Goal: Feedback & Contribution: Contribute content

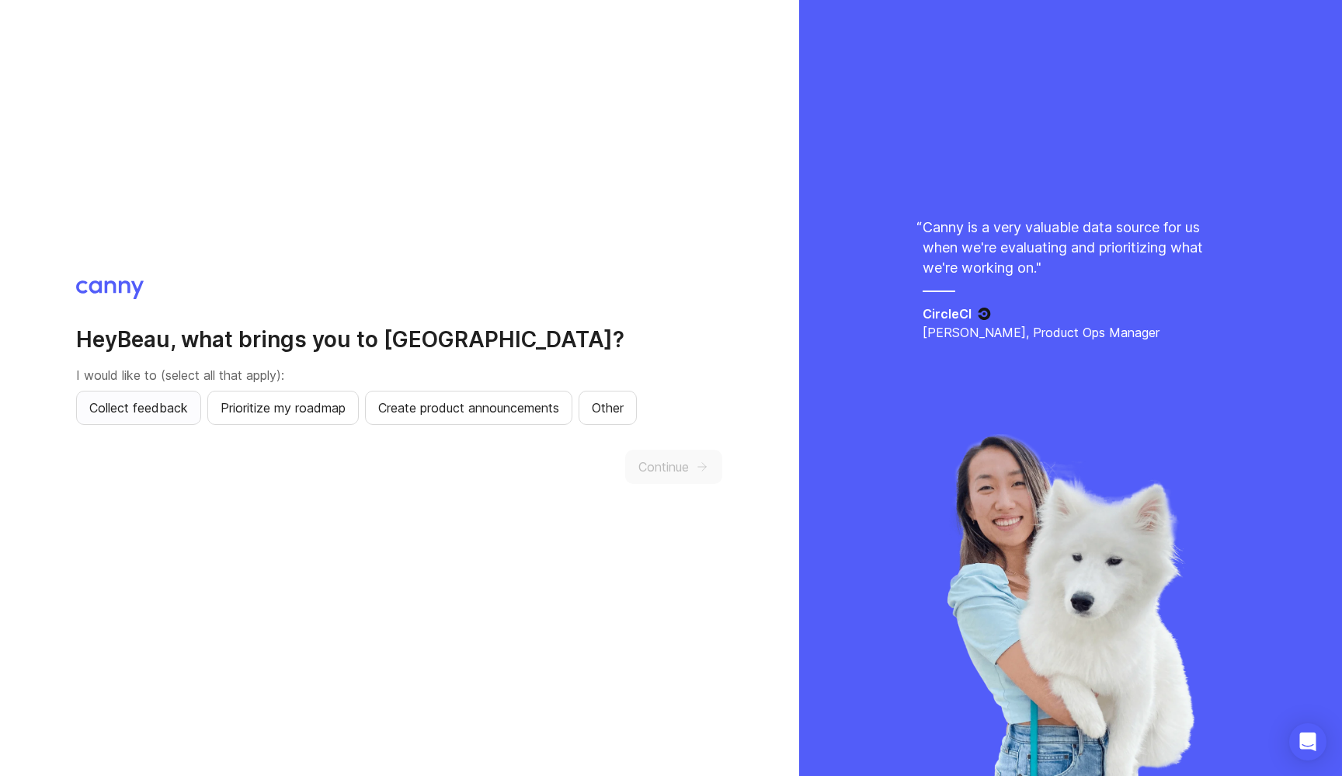
click at [148, 411] on span "Collect feedback" at bounding box center [138, 407] width 99 height 19
click at [666, 459] on span "Continue" at bounding box center [663, 466] width 50 height 19
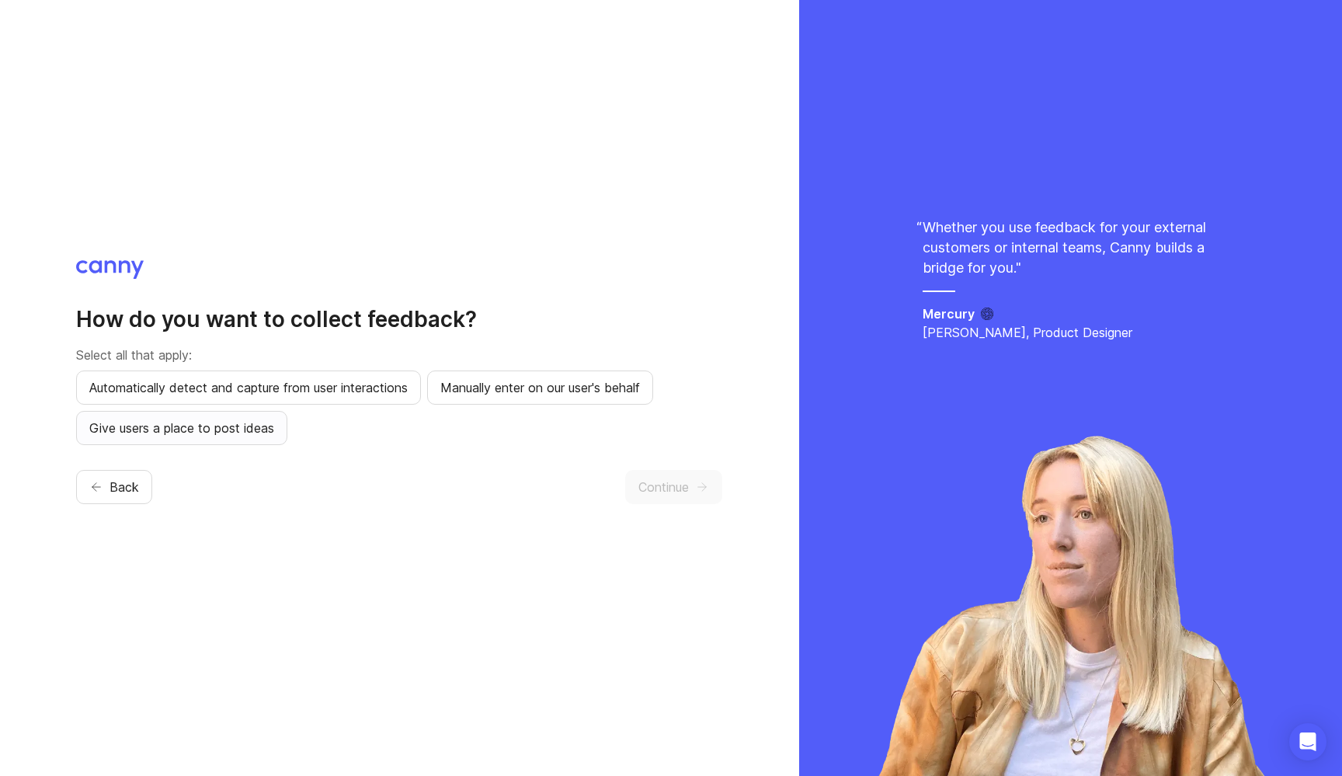
click at [238, 430] on span "Give users a place to post ideas" at bounding box center [181, 427] width 185 height 19
click at [651, 498] on button "Continue" at bounding box center [673, 487] width 97 height 34
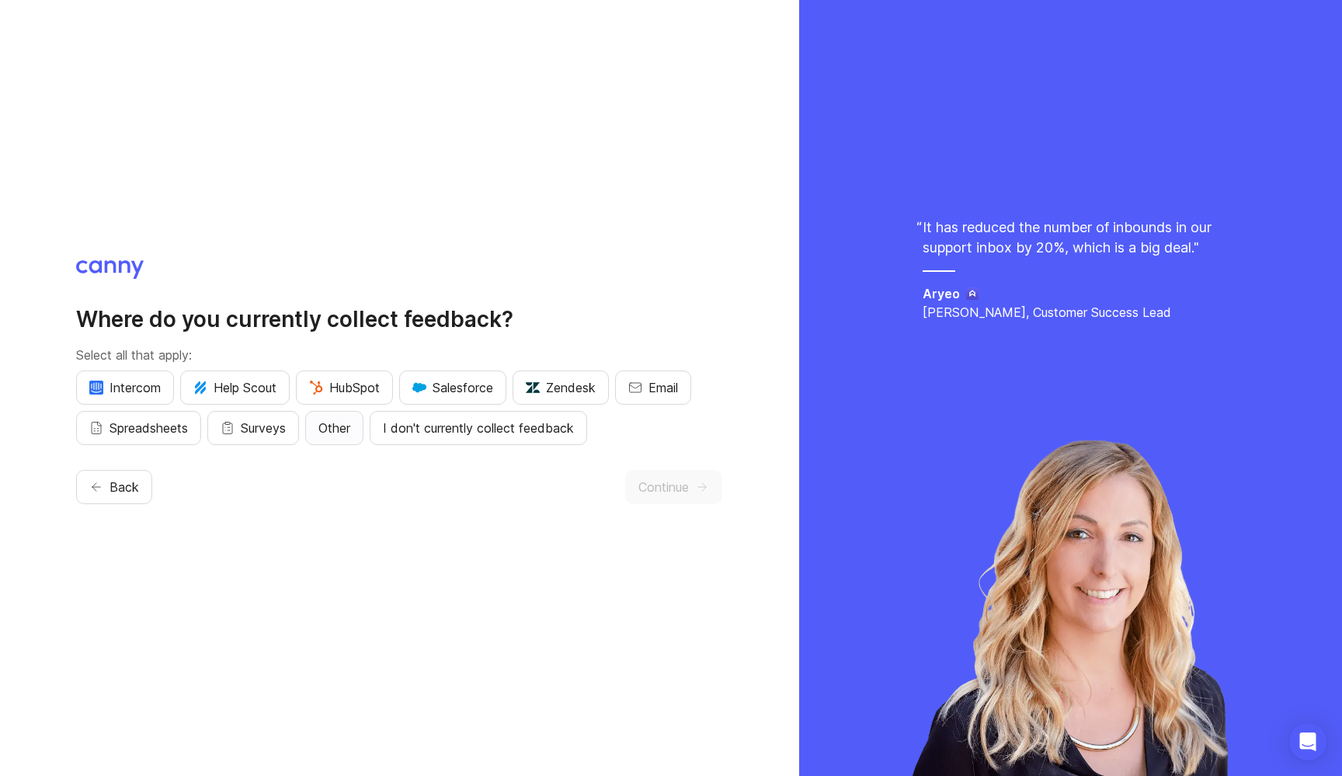
click at [352, 438] on button "Other" at bounding box center [334, 428] width 58 height 34
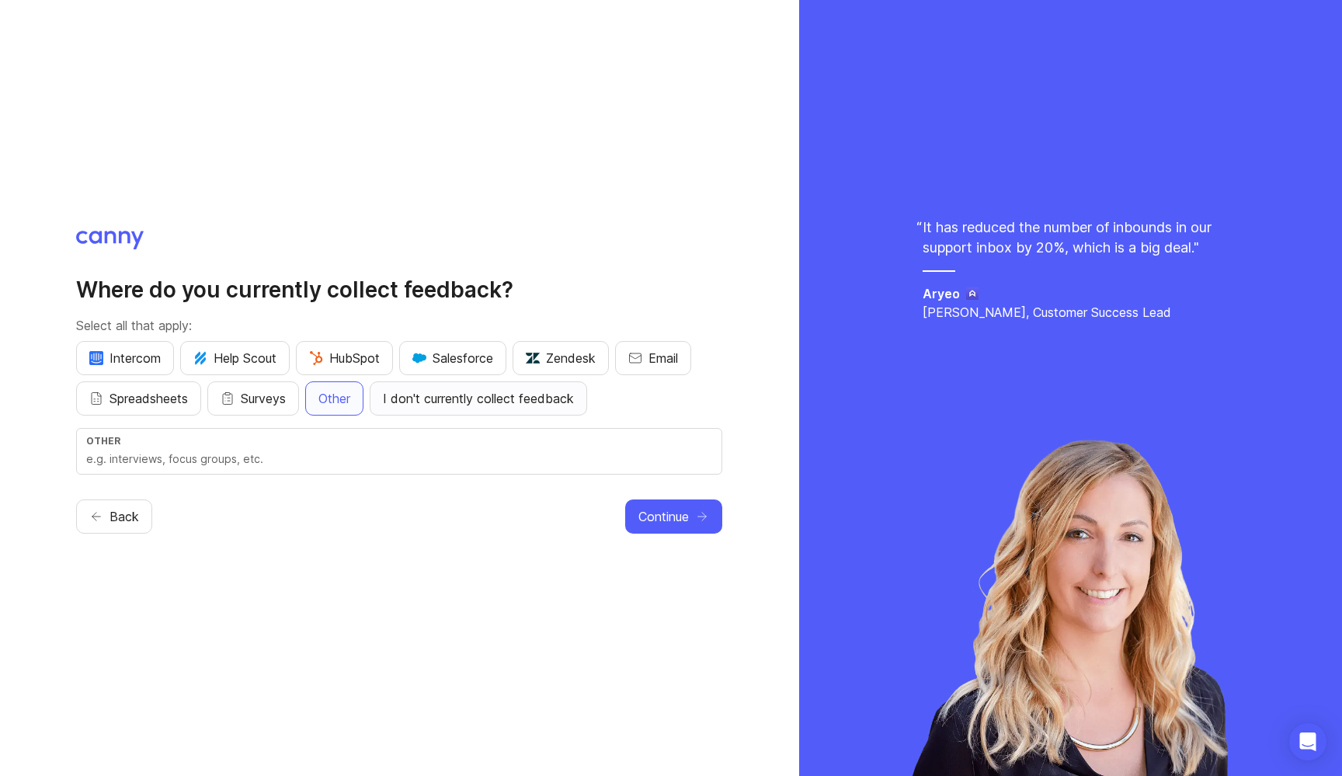
click at [473, 402] on span "I don't currently collect feedback" at bounding box center [478, 398] width 191 height 19
click at [342, 398] on span "Other" at bounding box center [334, 398] width 32 height 19
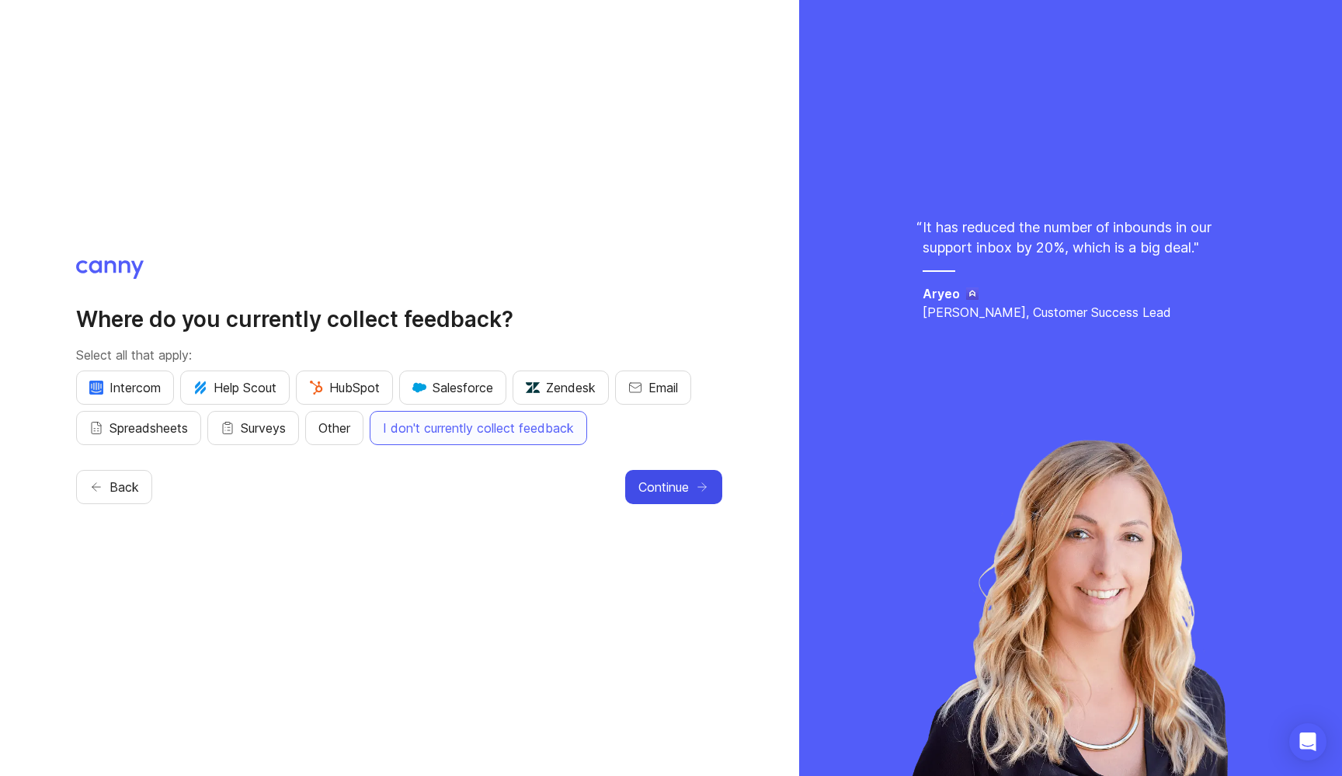
click at [686, 484] on span "Continue" at bounding box center [663, 486] width 50 height 19
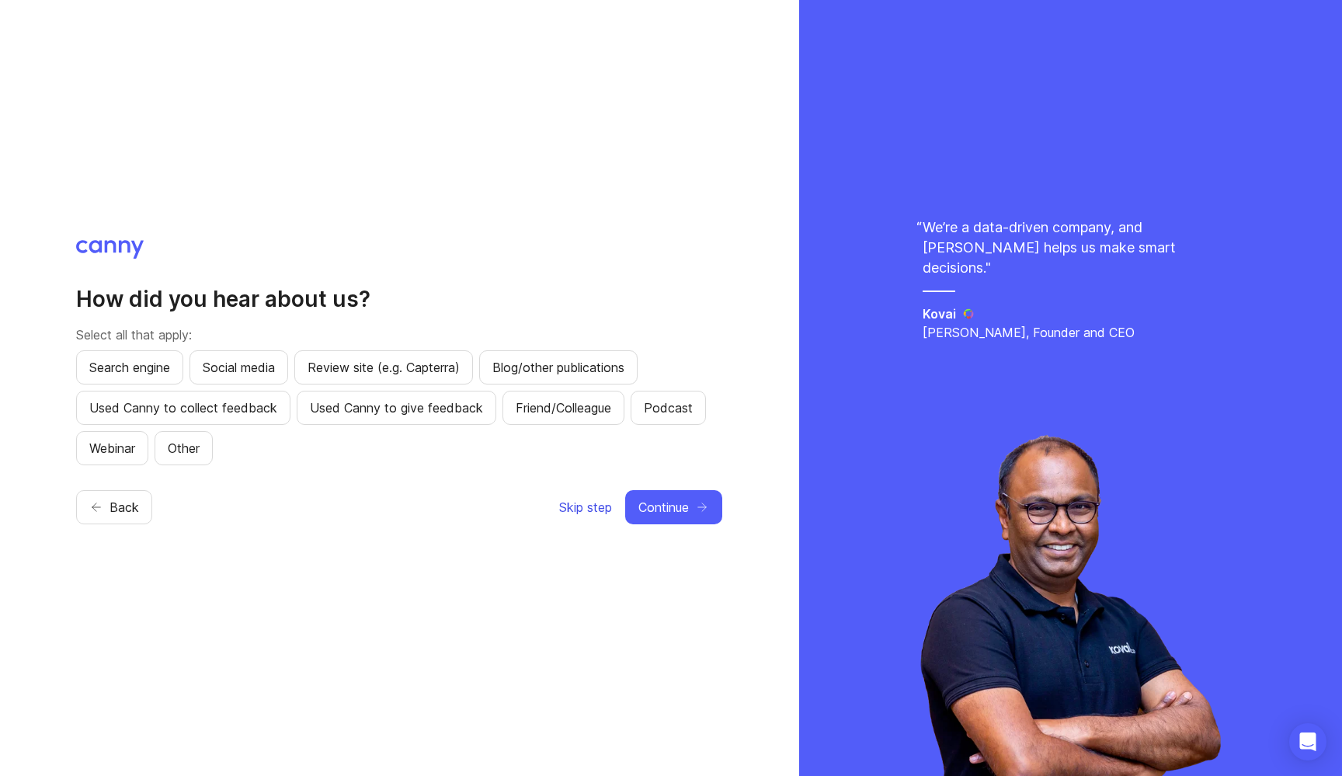
click at [595, 512] on span "Skip step" at bounding box center [585, 507] width 53 height 19
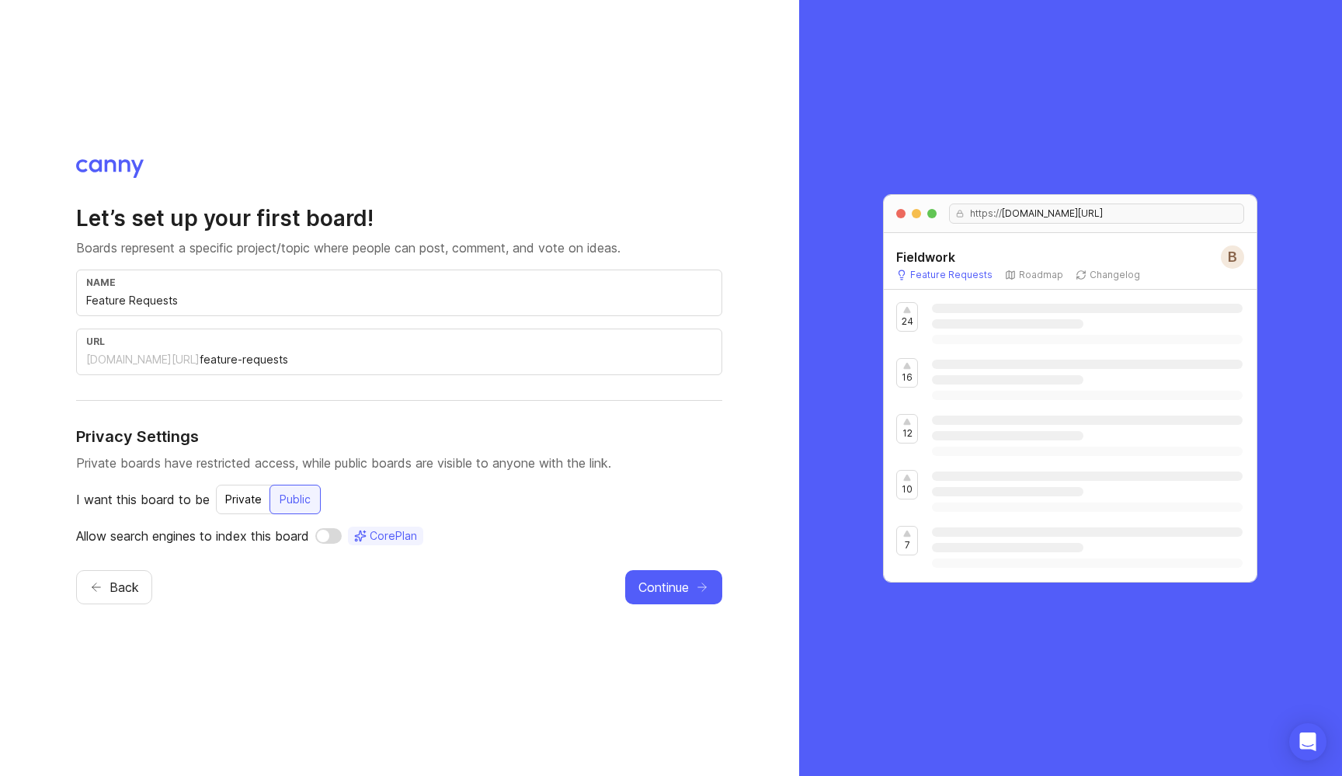
click at [244, 503] on div "Private" at bounding box center [243, 499] width 55 height 28
click at [668, 589] on span "Continue" at bounding box center [663, 587] width 50 height 19
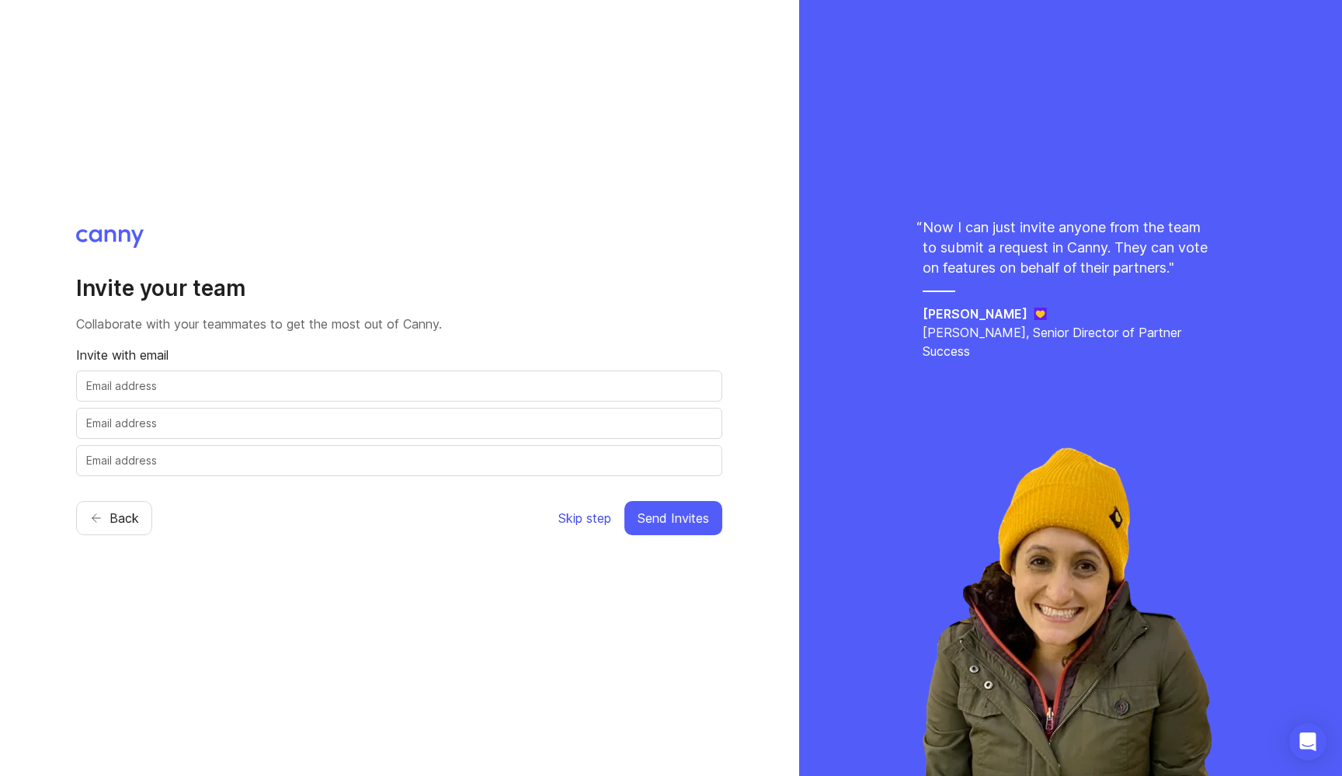
click at [577, 519] on span "Skip step" at bounding box center [584, 518] width 53 height 19
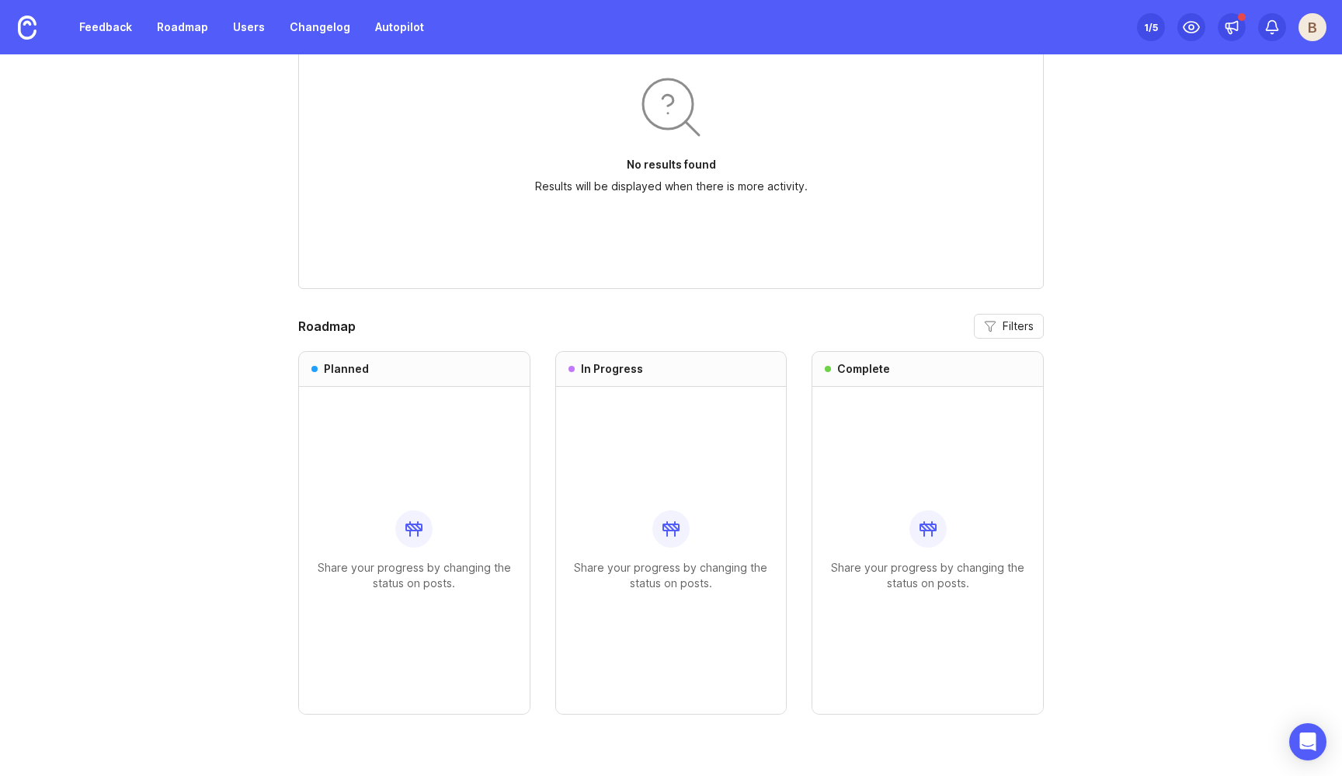
scroll to position [1161, 0]
click at [106, 33] on link "Feedback" at bounding box center [105, 27] width 71 height 28
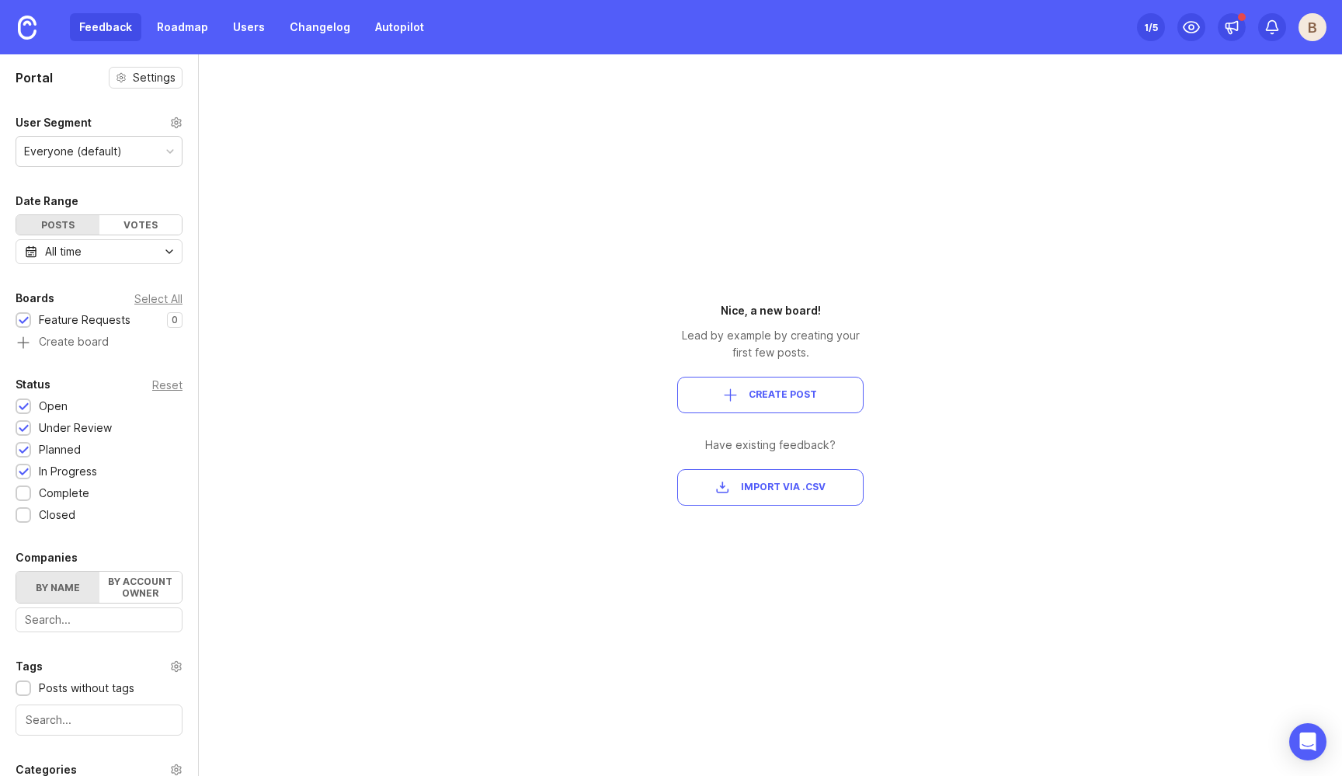
click at [780, 487] on span "Import via .csv" at bounding box center [783, 487] width 85 height 13
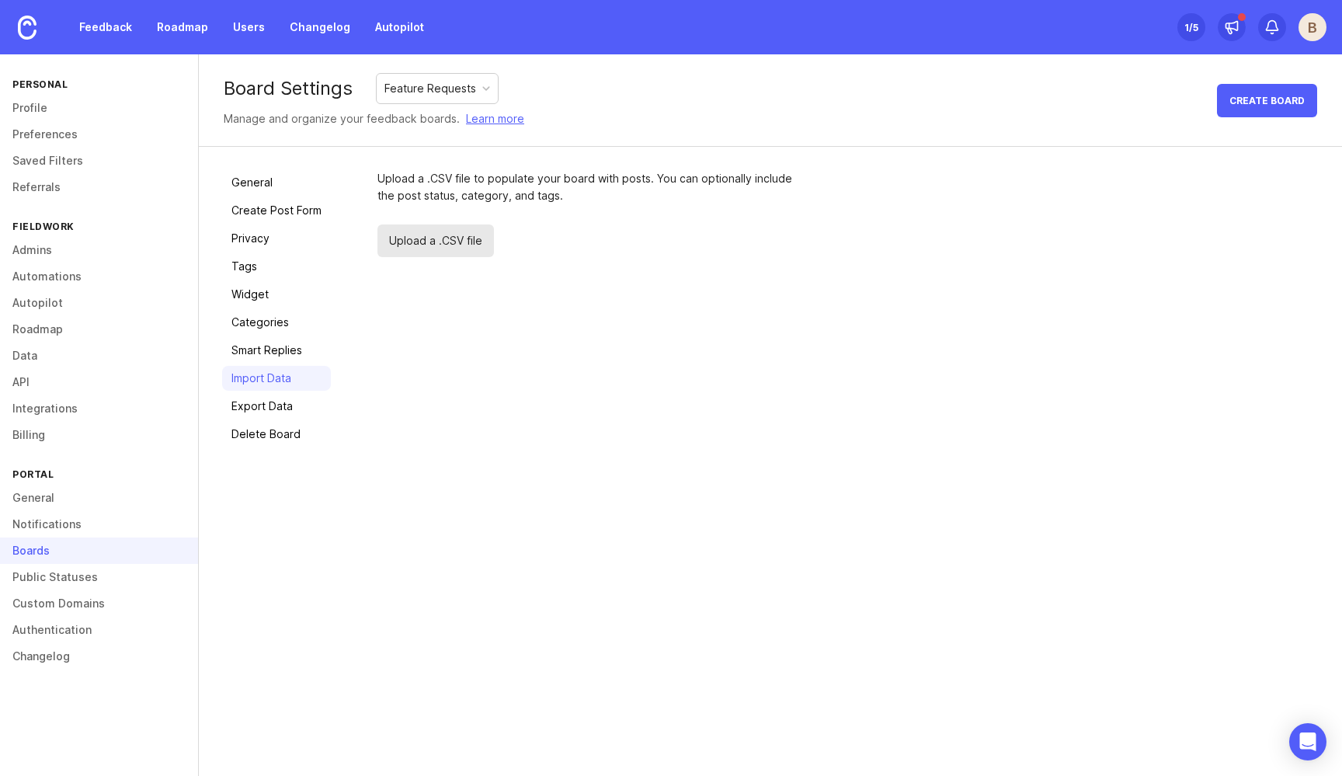
click at [675, 240] on div "Upload a .CSV file" at bounding box center [590, 240] width 427 height 33
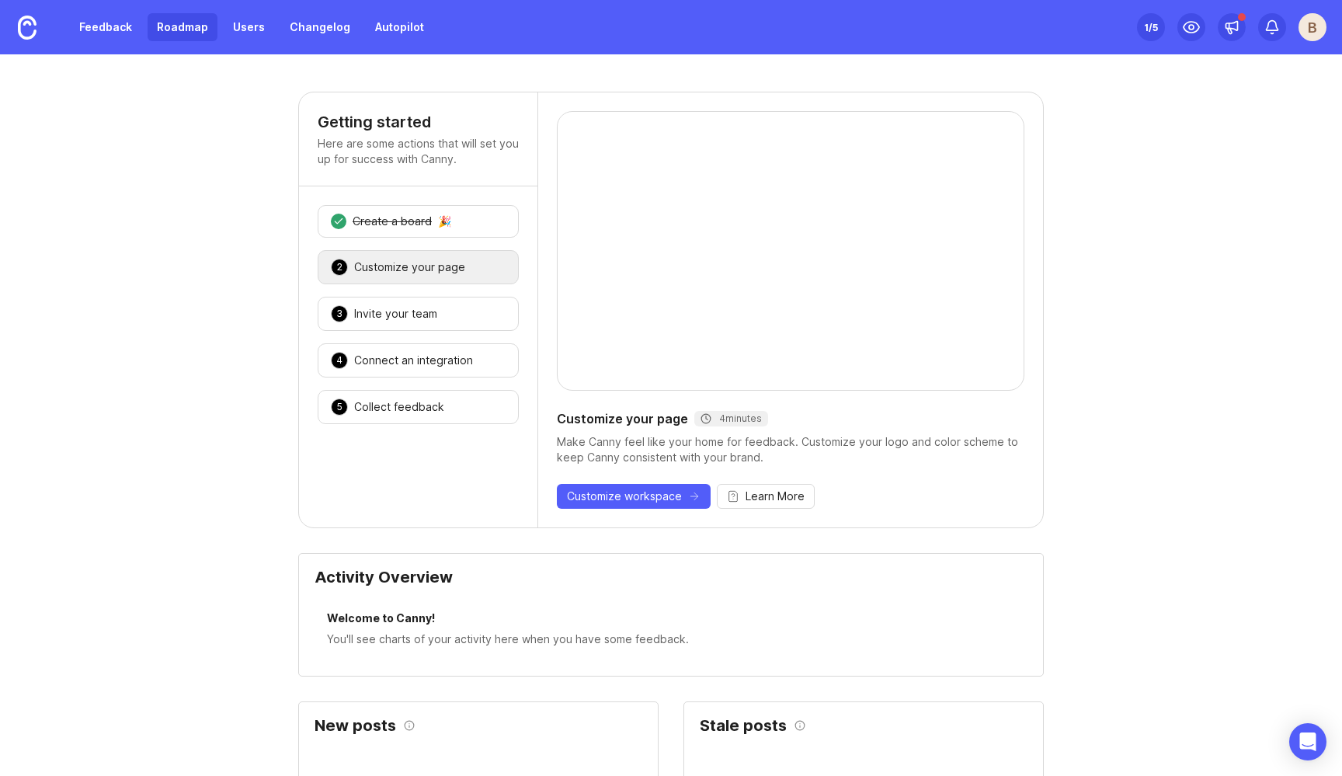
click at [192, 34] on link "Roadmap" at bounding box center [183, 27] width 70 height 28
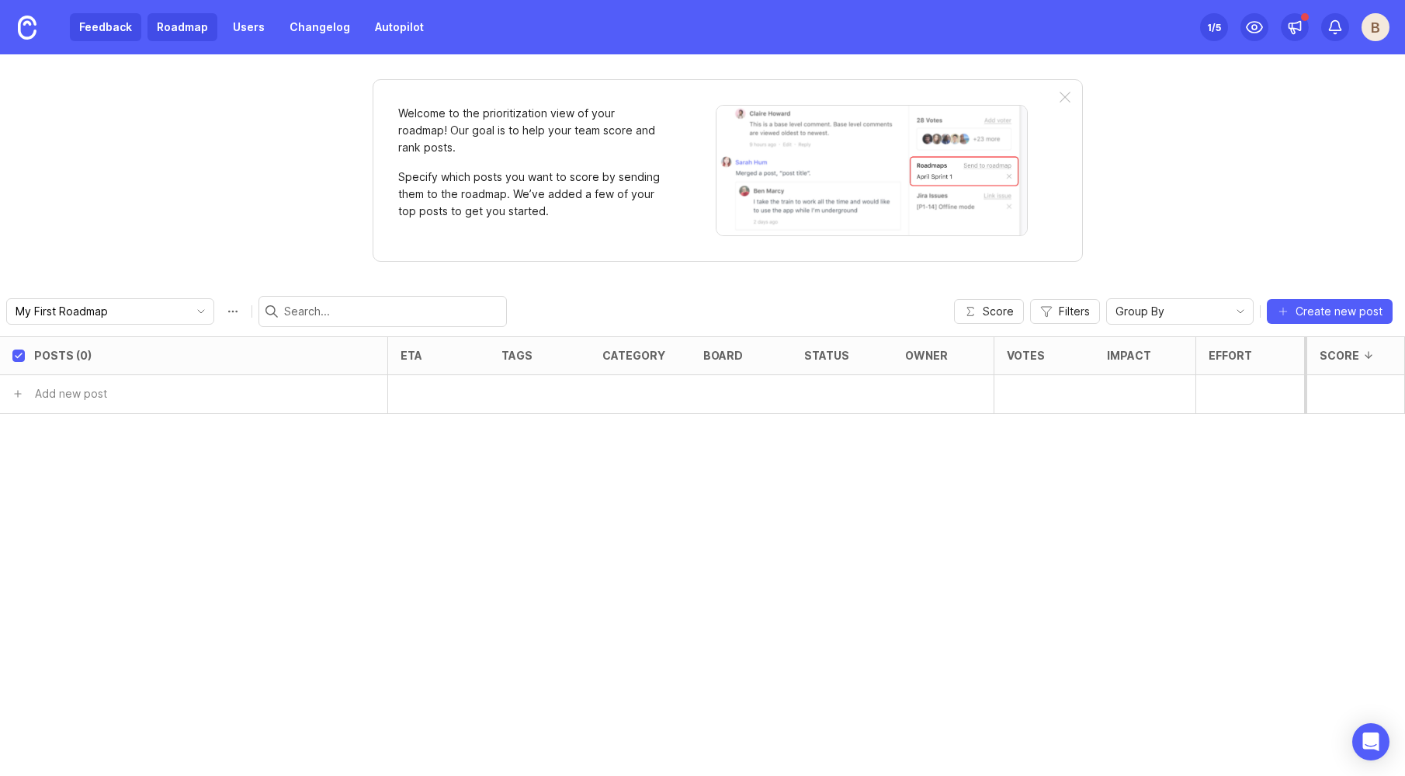
click at [99, 37] on link "Feedback" at bounding box center [105, 27] width 71 height 28
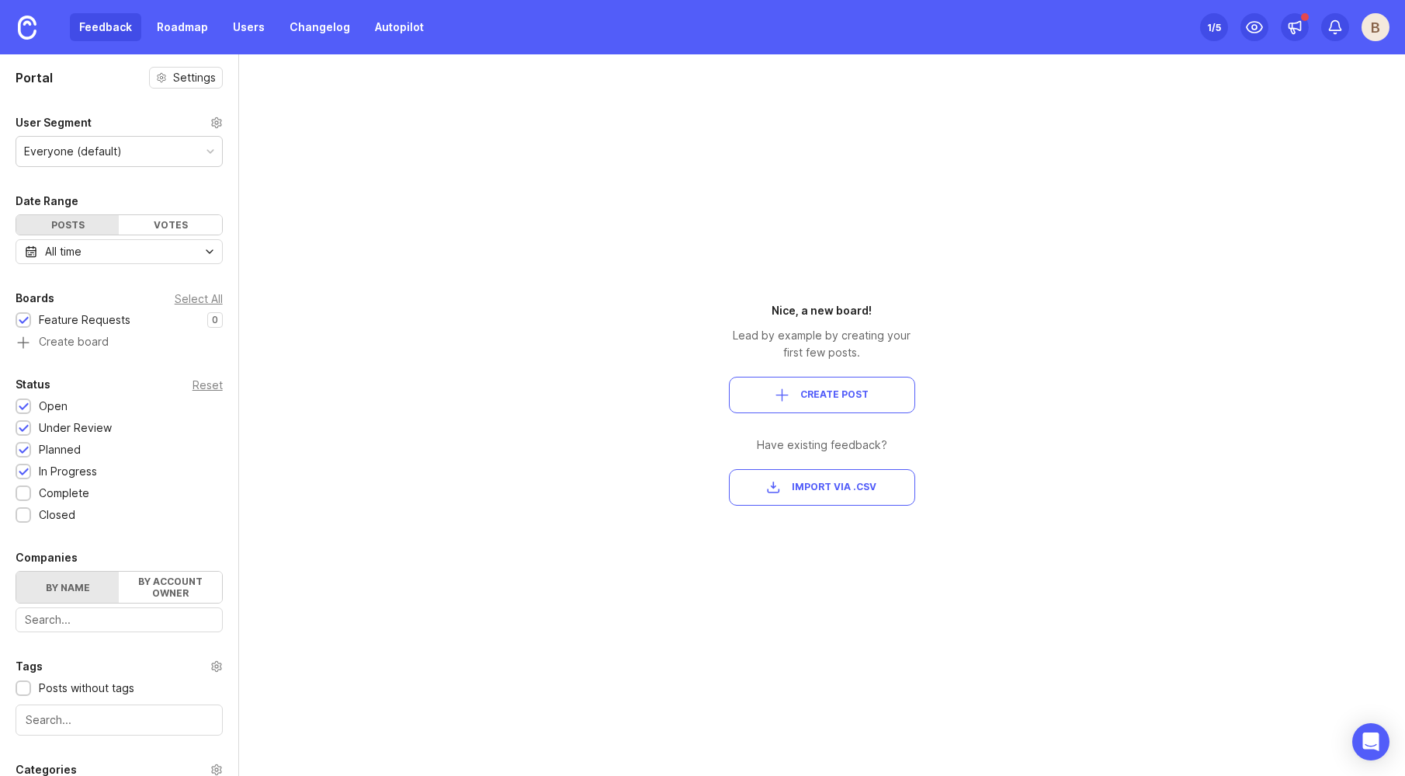
click at [861, 496] on button "Import via .csv" at bounding box center [822, 487] width 186 height 36
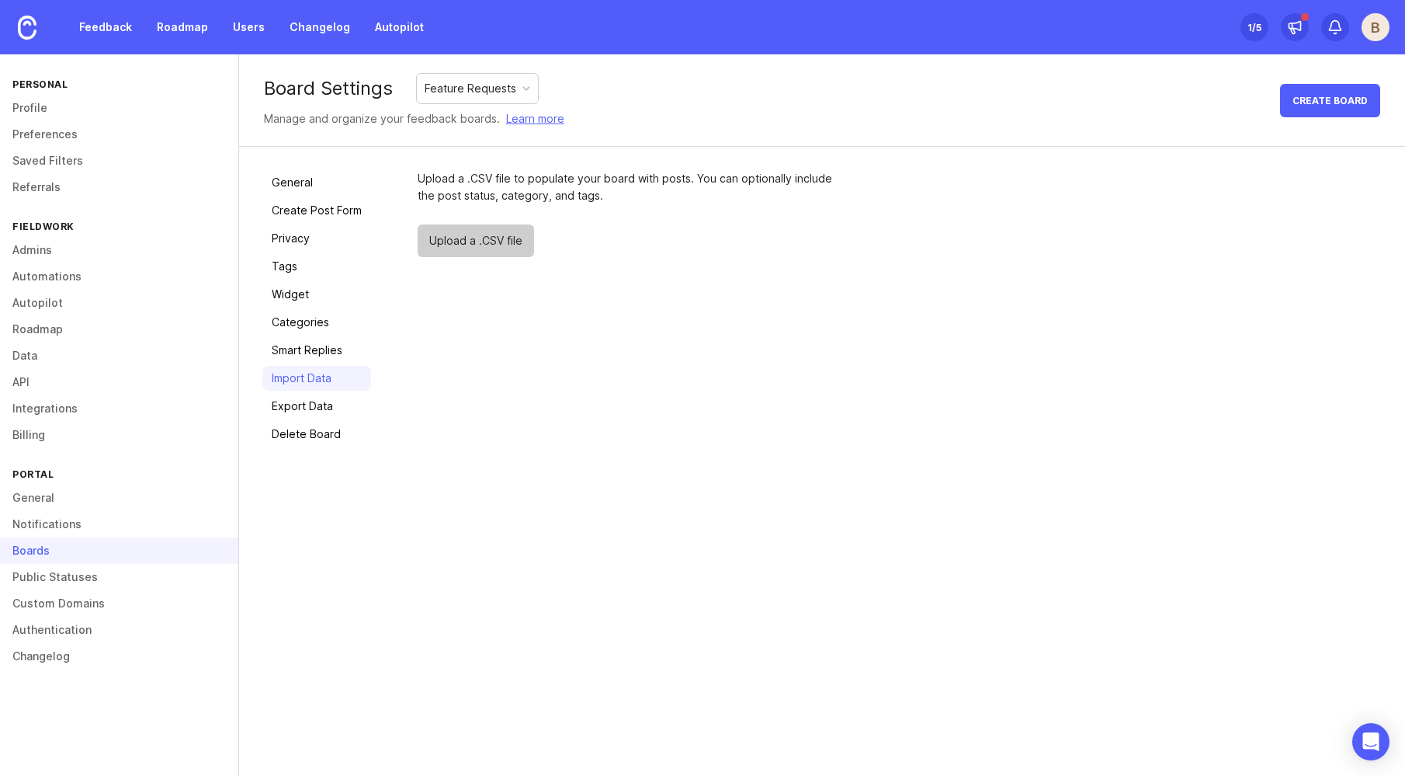
click at [483, 241] on span "Upload a .CSV file" at bounding box center [476, 240] width 116 height 33
click at [491, 241] on span "Upload a .CSV file" at bounding box center [476, 240] width 116 height 33
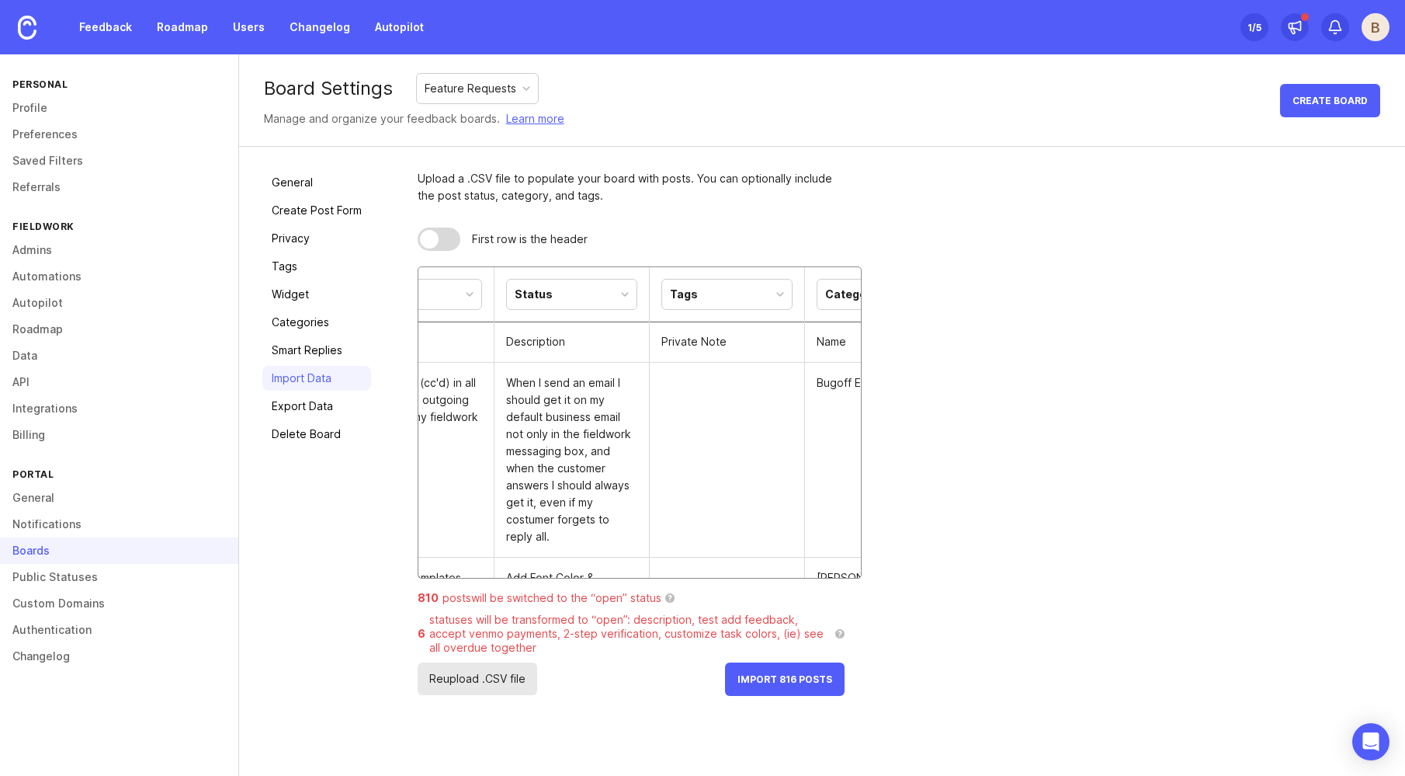
scroll to position [0, 235]
click at [613, 293] on div "Status" at bounding box center [571, 294] width 130 height 30
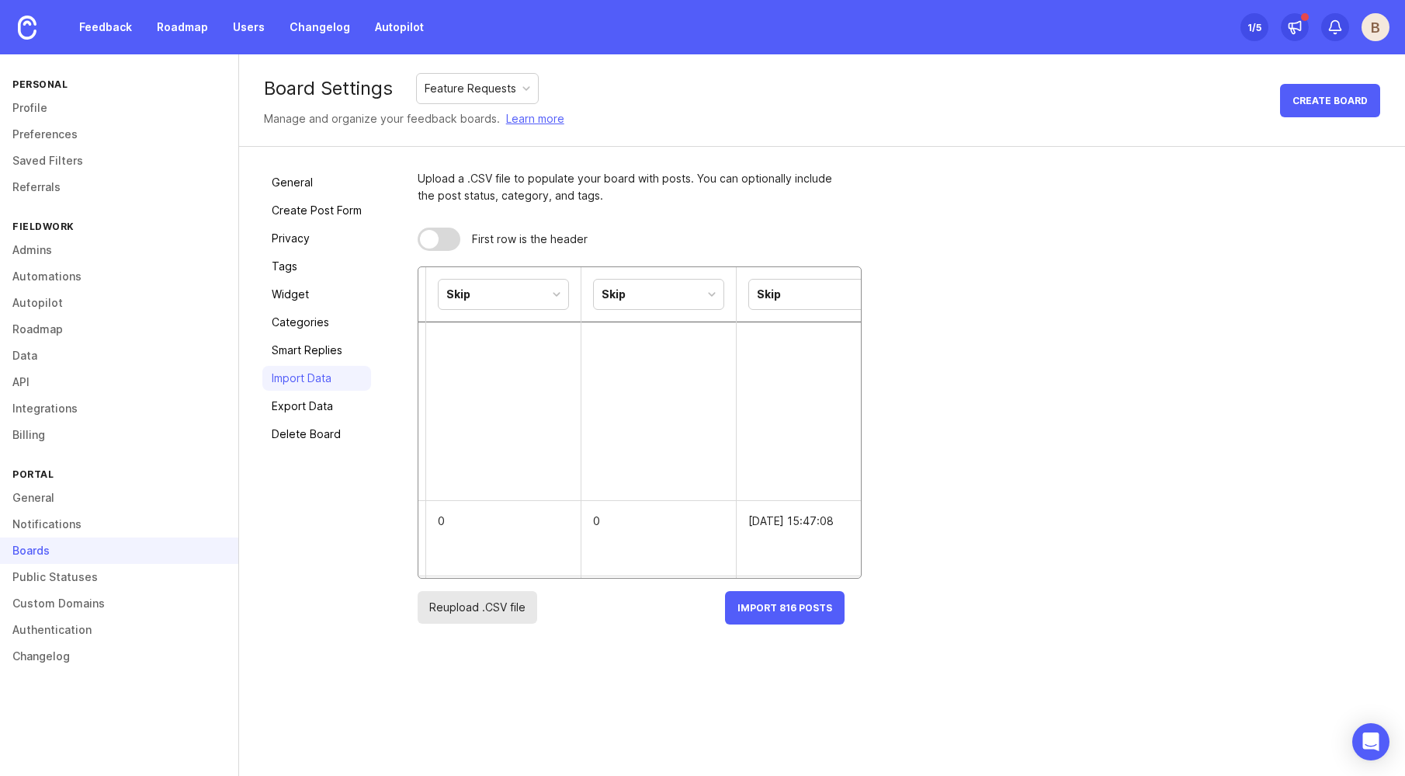
scroll to position [2215, 0]
click at [699, 300] on div "Skip" at bounding box center [659, 294] width 130 height 30
click at [1052, 435] on div "Upload a .CSV file to populate your board with posts. You can optionally includ…" at bounding box center [900, 397] width 964 height 454
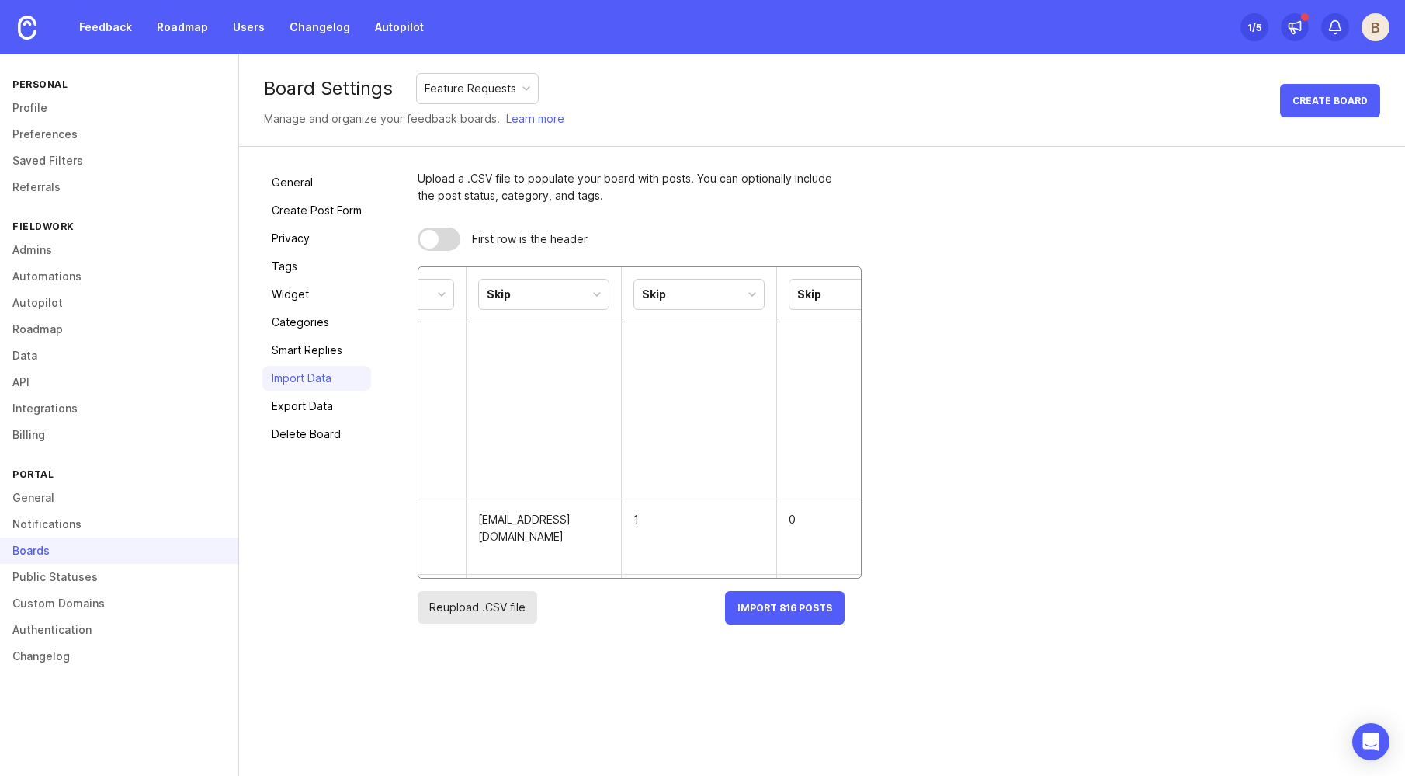
click at [568, 292] on div "Skip" at bounding box center [544, 294] width 130 height 30
click at [1023, 424] on div "Upload a .CSV file to populate your board with posts. You can optionally includ…" at bounding box center [900, 397] width 964 height 454
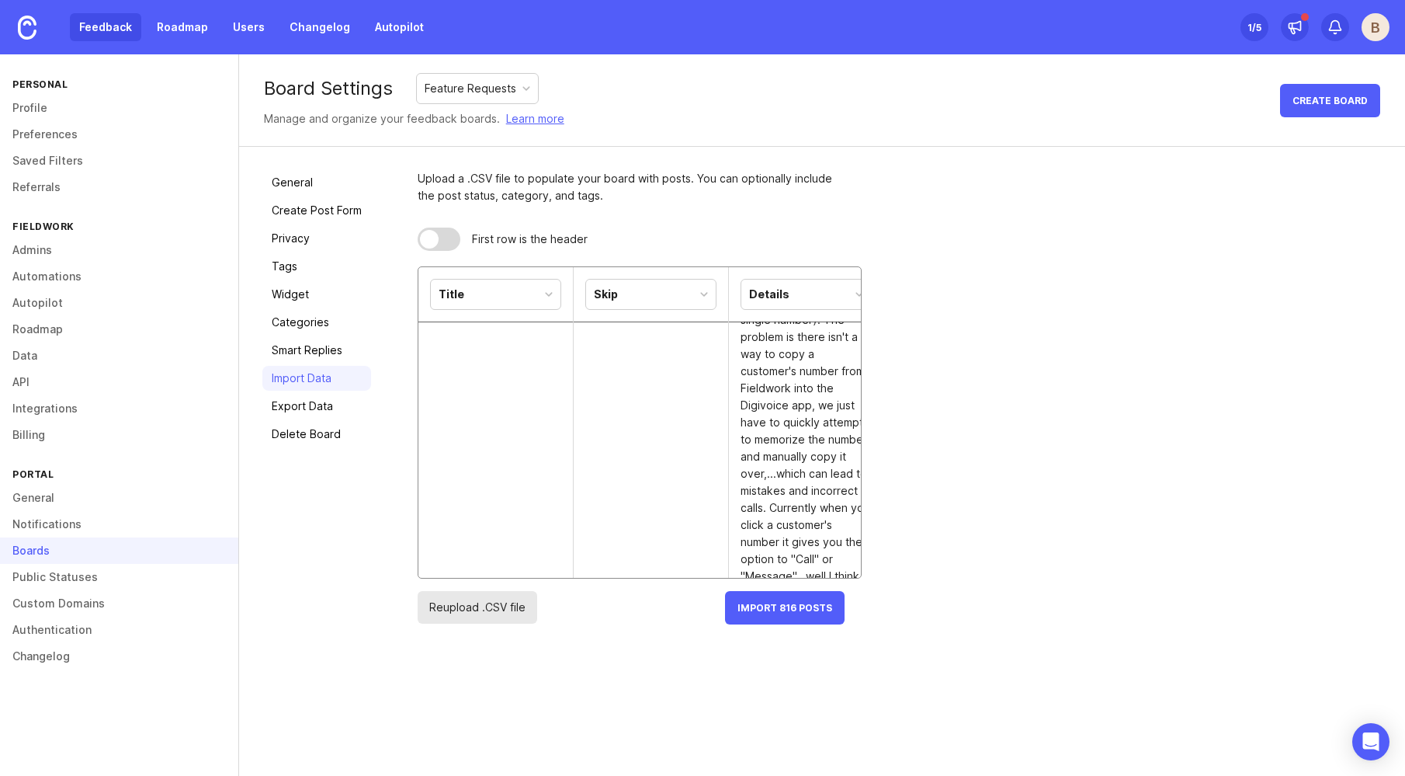
click at [116, 33] on link "Feedback" at bounding box center [105, 27] width 71 height 28
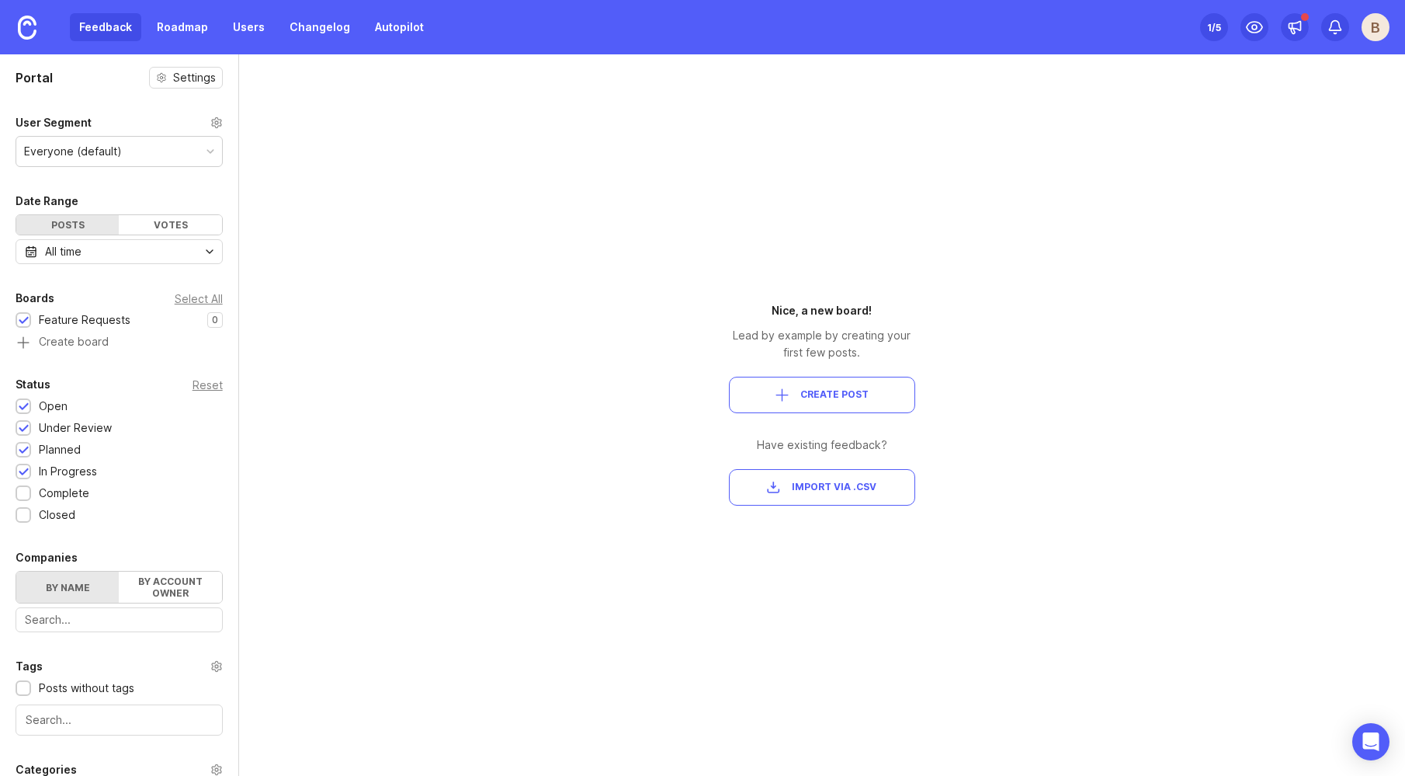
click at [791, 389] on span "Create Post" at bounding box center [822, 394] width 160 height 13
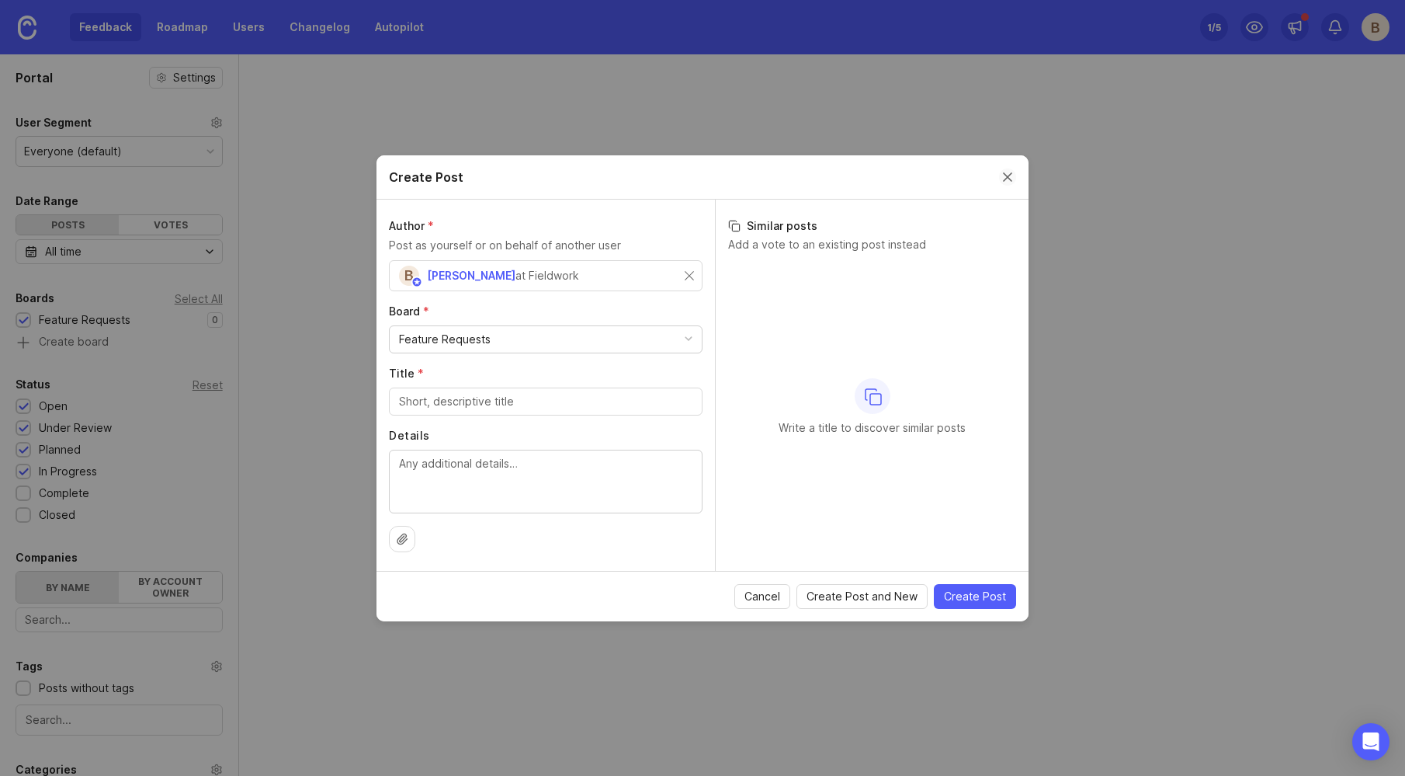
click at [1006, 176] on button "Close create post modal" at bounding box center [1007, 176] width 17 height 17
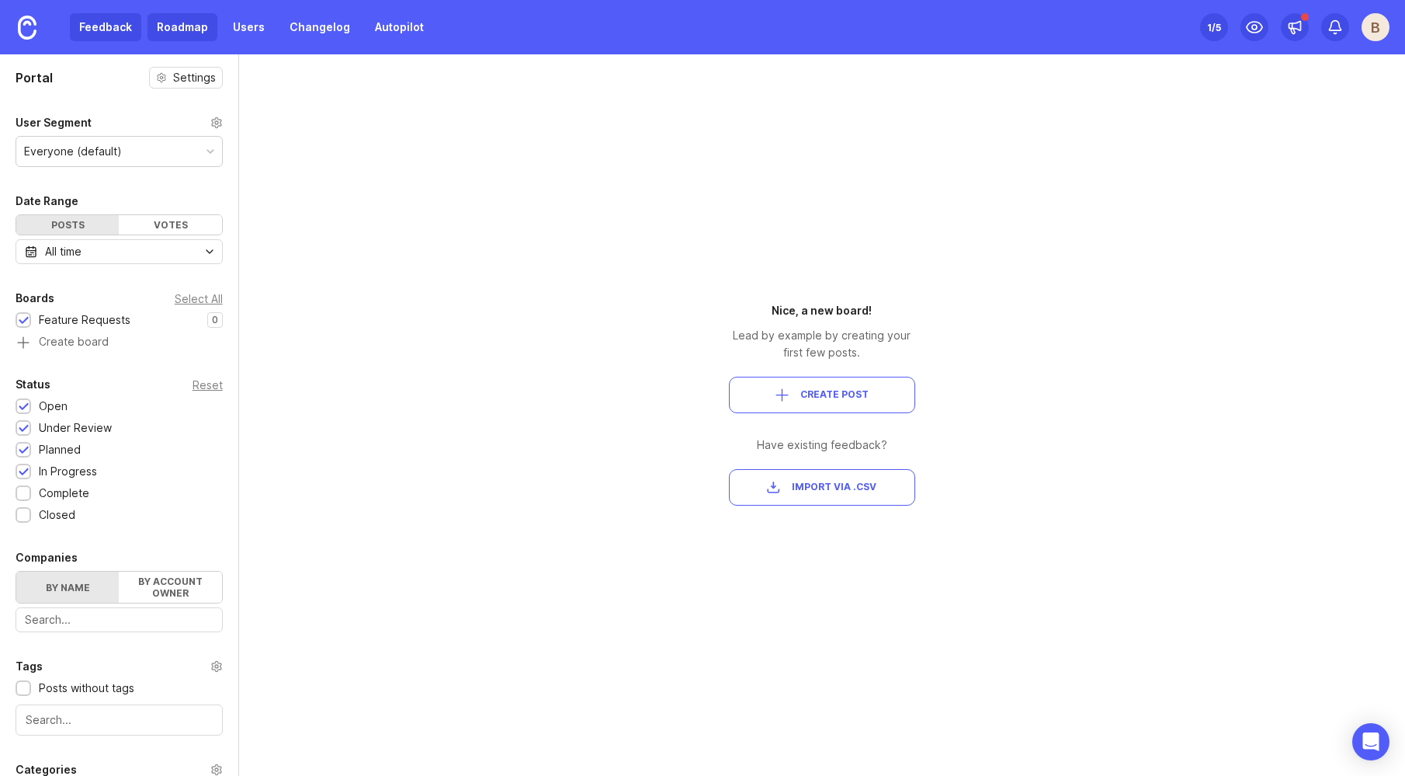
click at [189, 33] on link "Roadmap" at bounding box center [183, 27] width 70 height 28
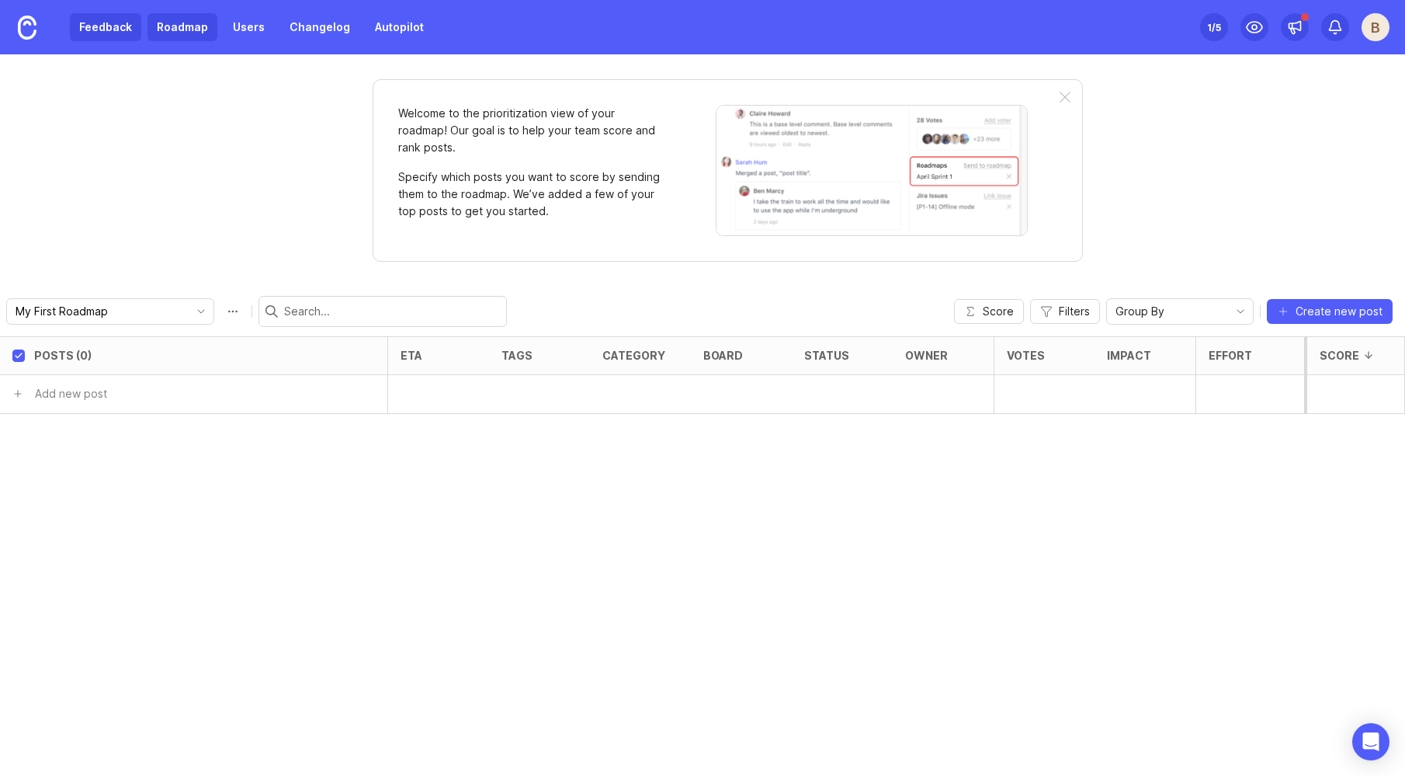
click at [114, 29] on link "Feedback" at bounding box center [105, 27] width 71 height 28
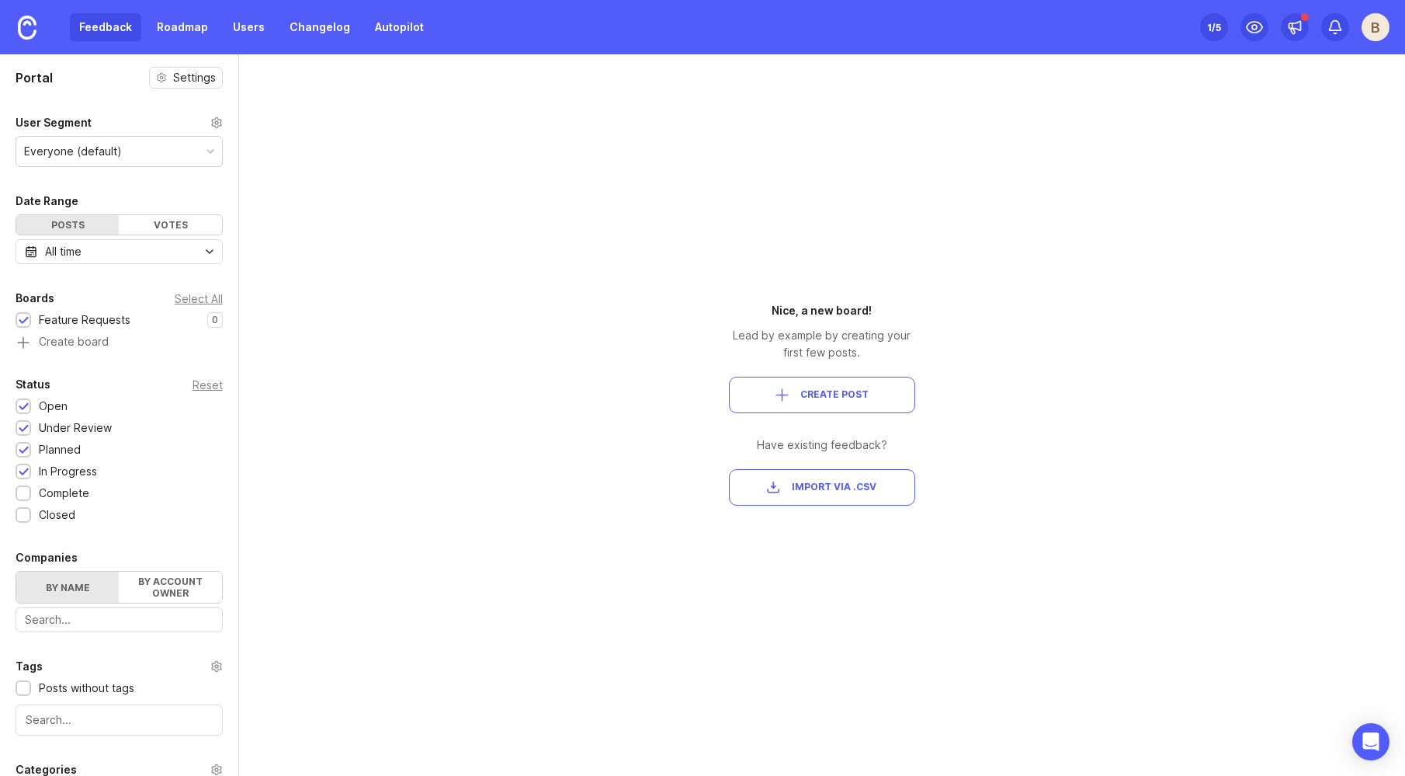
click at [814, 391] on span "Create Post" at bounding box center [834, 394] width 68 height 13
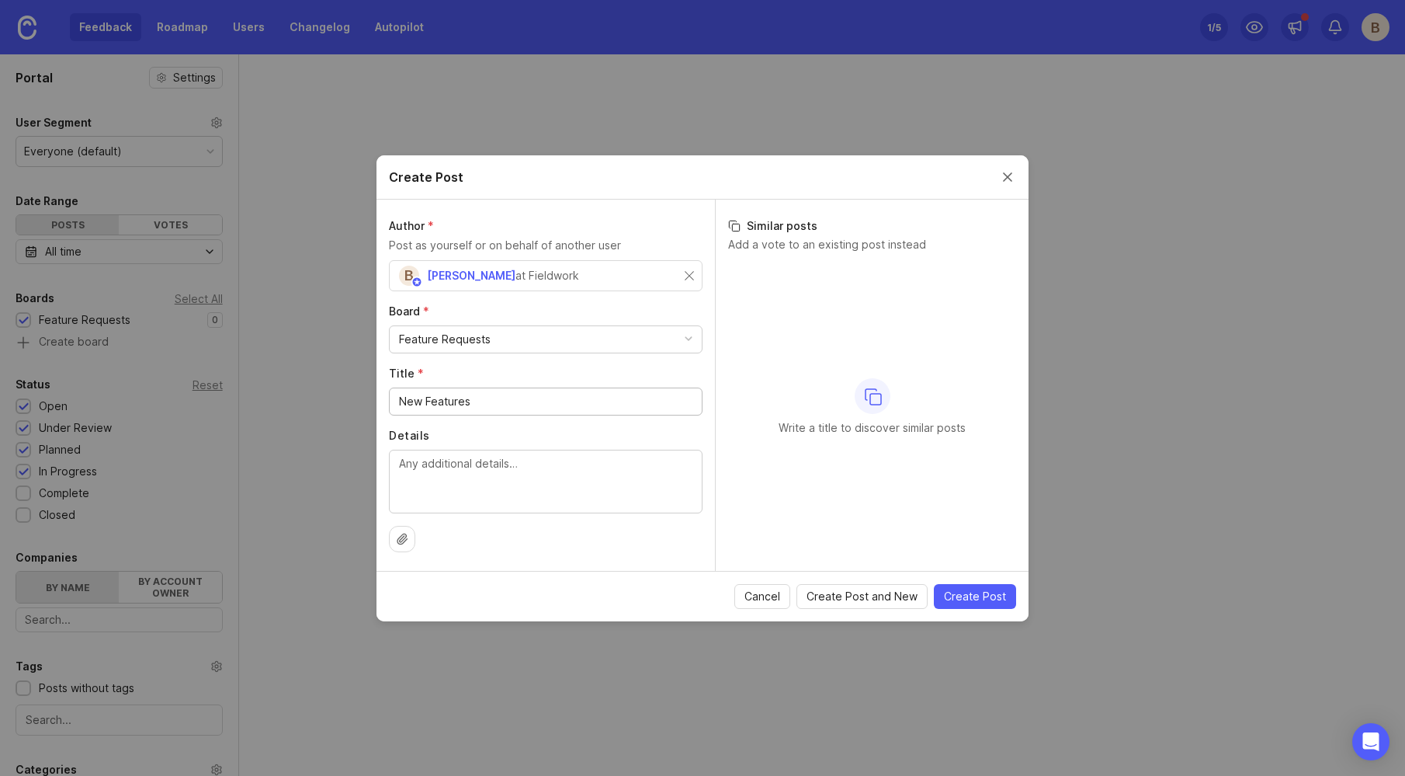
type input "New Features"
type textarea "Testing this"
click at [981, 596] on span "Create Post" at bounding box center [975, 596] width 62 height 16
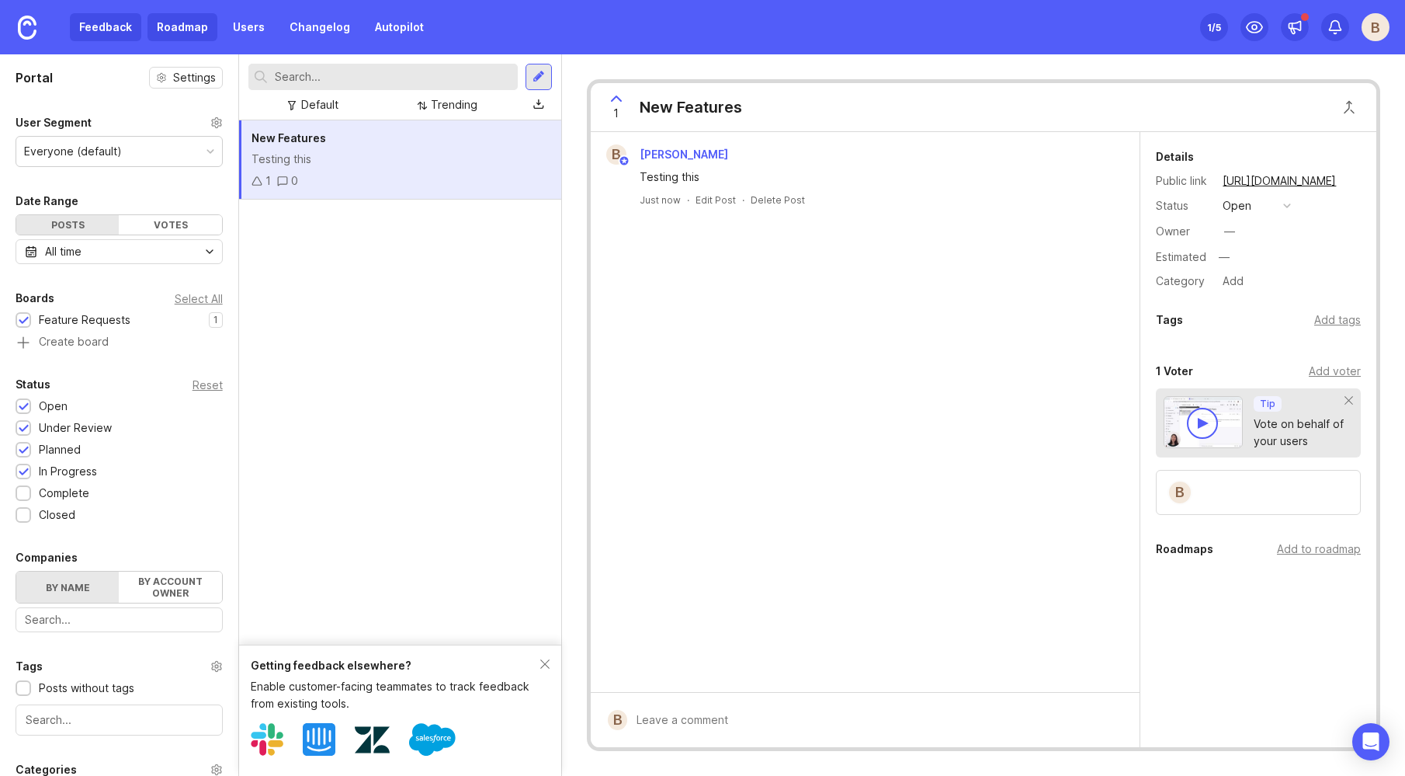
click at [189, 30] on link "Roadmap" at bounding box center [183, 27] width 70 height 28
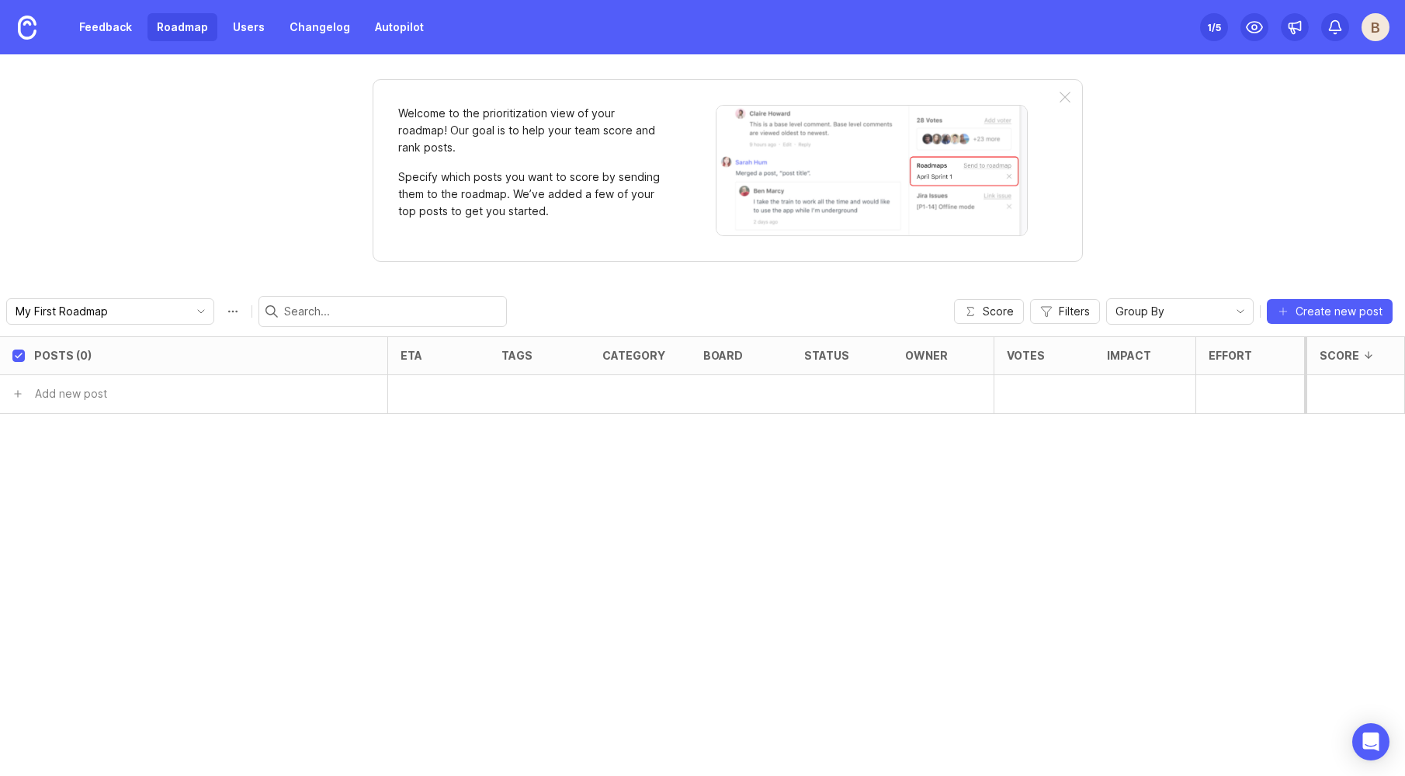
click at [324, 237] on div "Welcome to the prioritization view of your roadmap! Our goal is to help your te…" at bounding box center [702, 414] width 1405 height 721
click at [94, 23] on link "Feedback" at bounding box center [105, 27] width 71 height 28
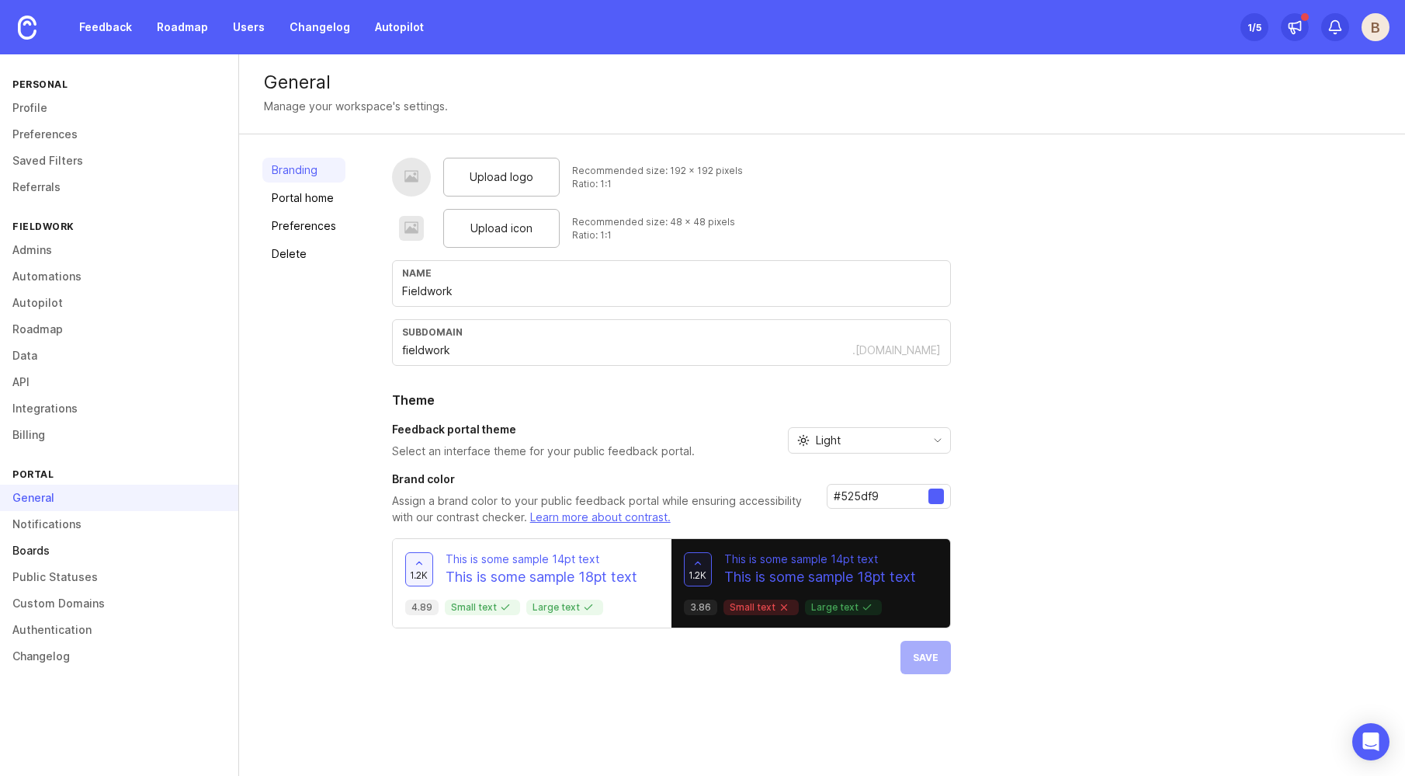
click at [106, 546] on link "Boards" at bounding box center [119, 550] width 238 height 26
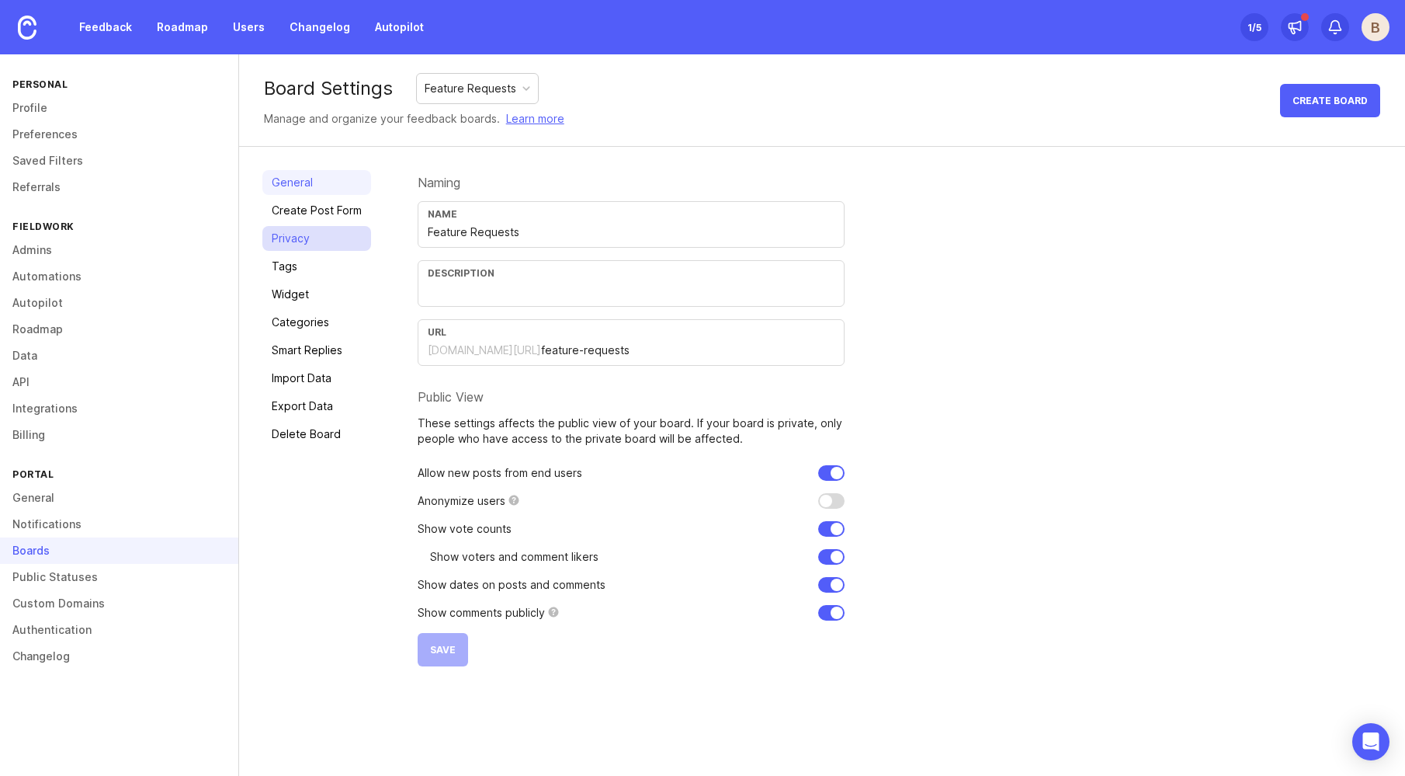
click at [300, 236] on link "Privacy" at bounding box center [316, 238] width 109 height 25
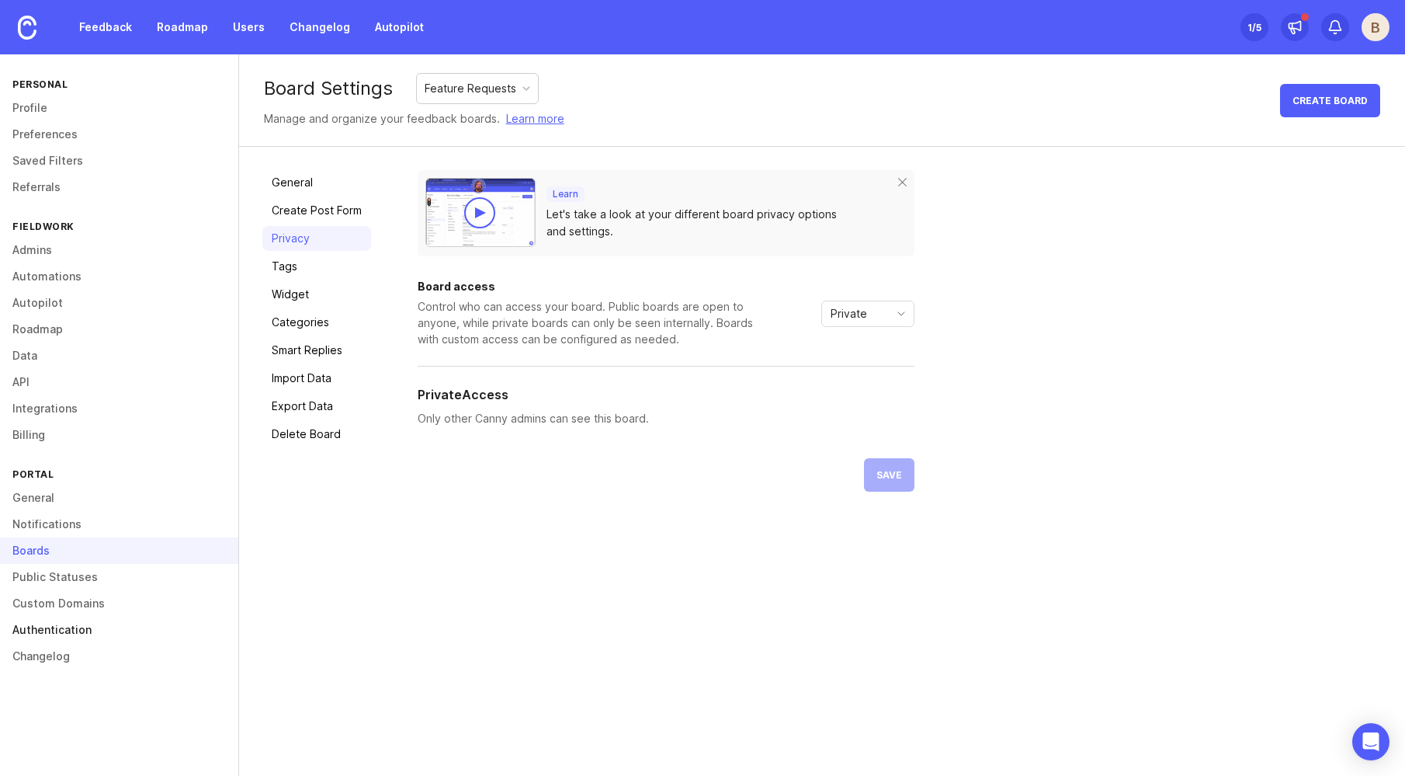
click at [53, 627] on link "Authentication" at bounding box center [119, 629] width 238 height 26
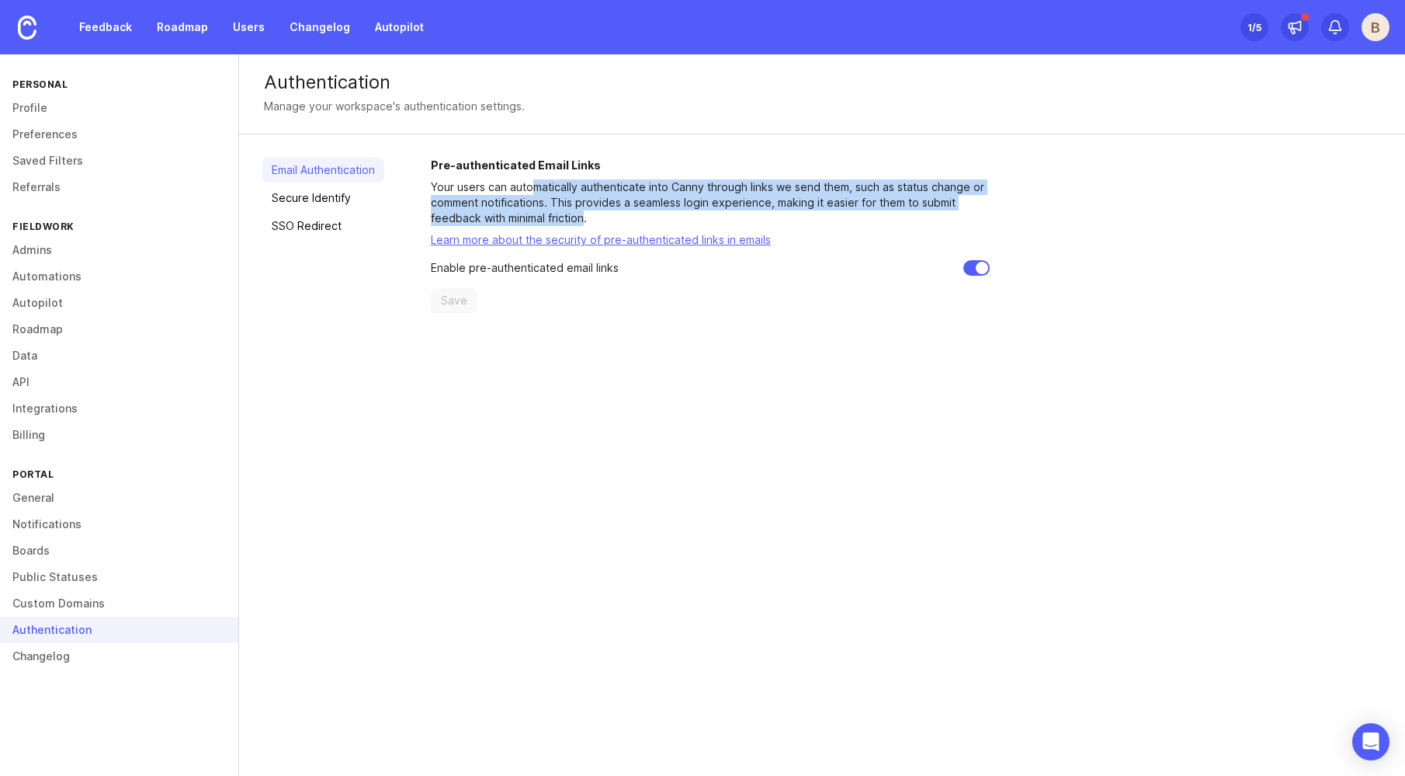
drag, startPoint x: 532, startPoint y: 184, endPoint x: 585, endPoint y: 219, distance: 64.0
click at [585, 219] on p "Your users can automatically authenticate into Canny through links we send them…" at bounding box center [710, 202] width 559 height 47
click at [336, 199] on link "Secure Identify" at bounding box center [323, 198] width 122 height 25
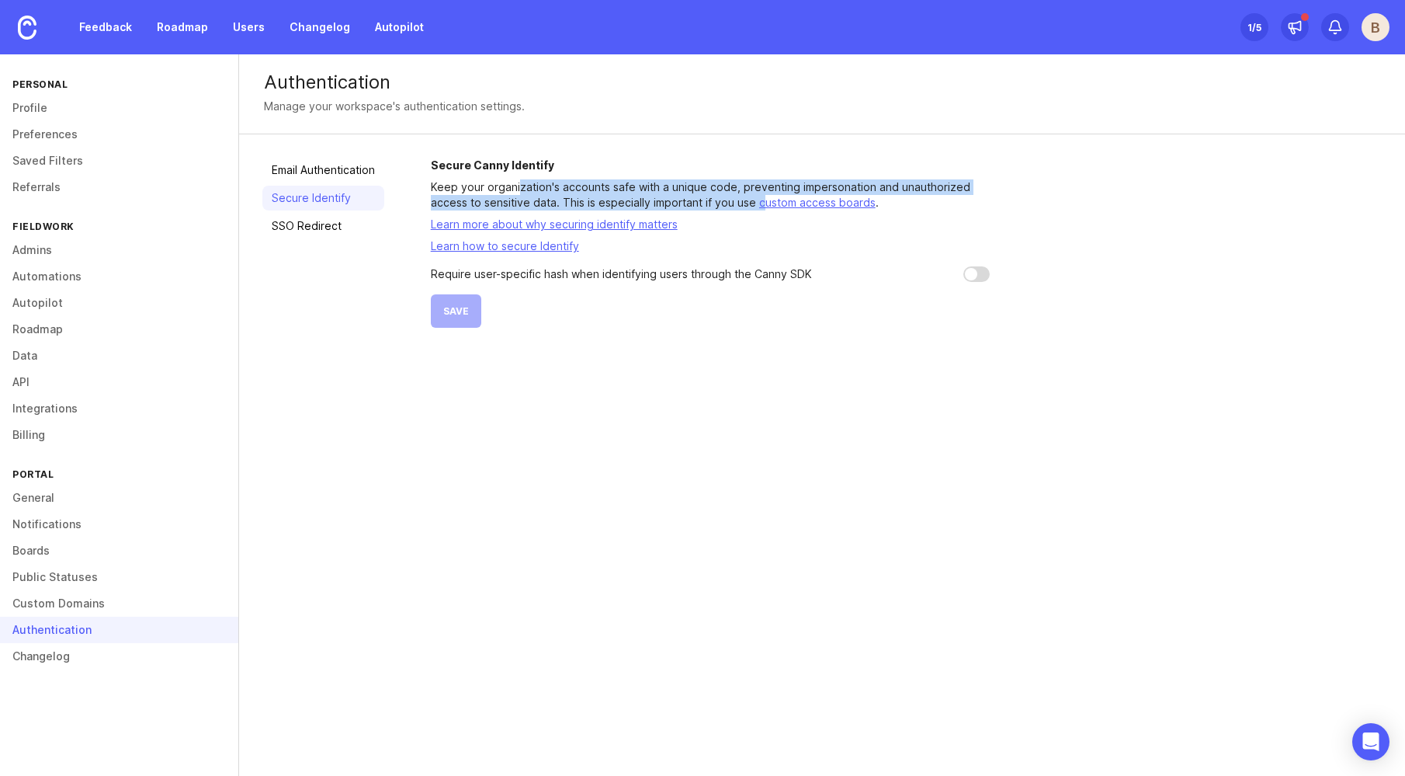
drag, startPoint x: 519, startPoint y: 191, endPoint x: 762, endPoint y: 200, distance: 243.2
click at [762, 200] on p "Keep your organization's accounts safe with a unique code, preventing impersona…" at bounding box center [710, 194] width 559 height 31
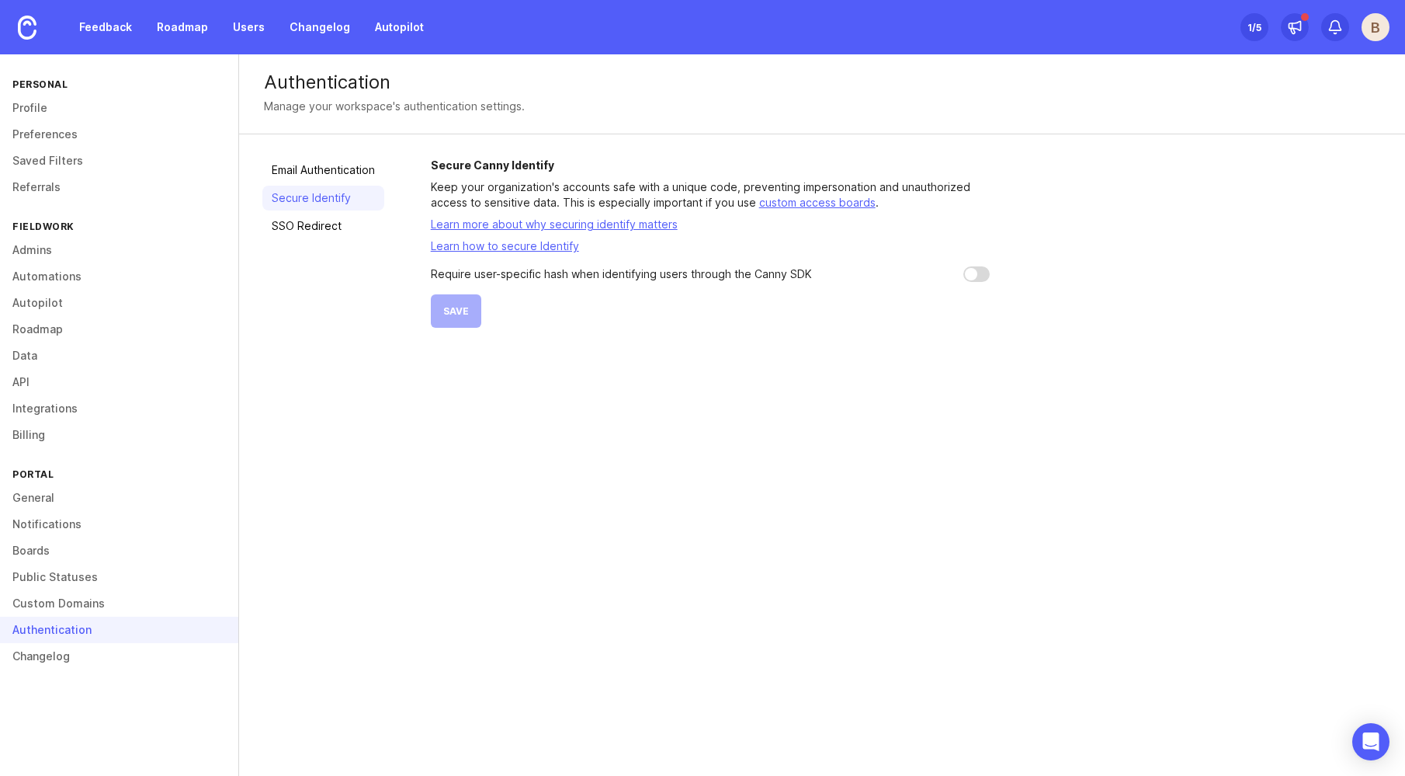
click at [733, 234] on div "Secure Canny Identify Keep your organization's accounts safe with a unique code…" at bounding box center [710, 243] width 559 height 170
click at [247, 26] on link "Users" at bounding box center [249, 27] width 50 height 28
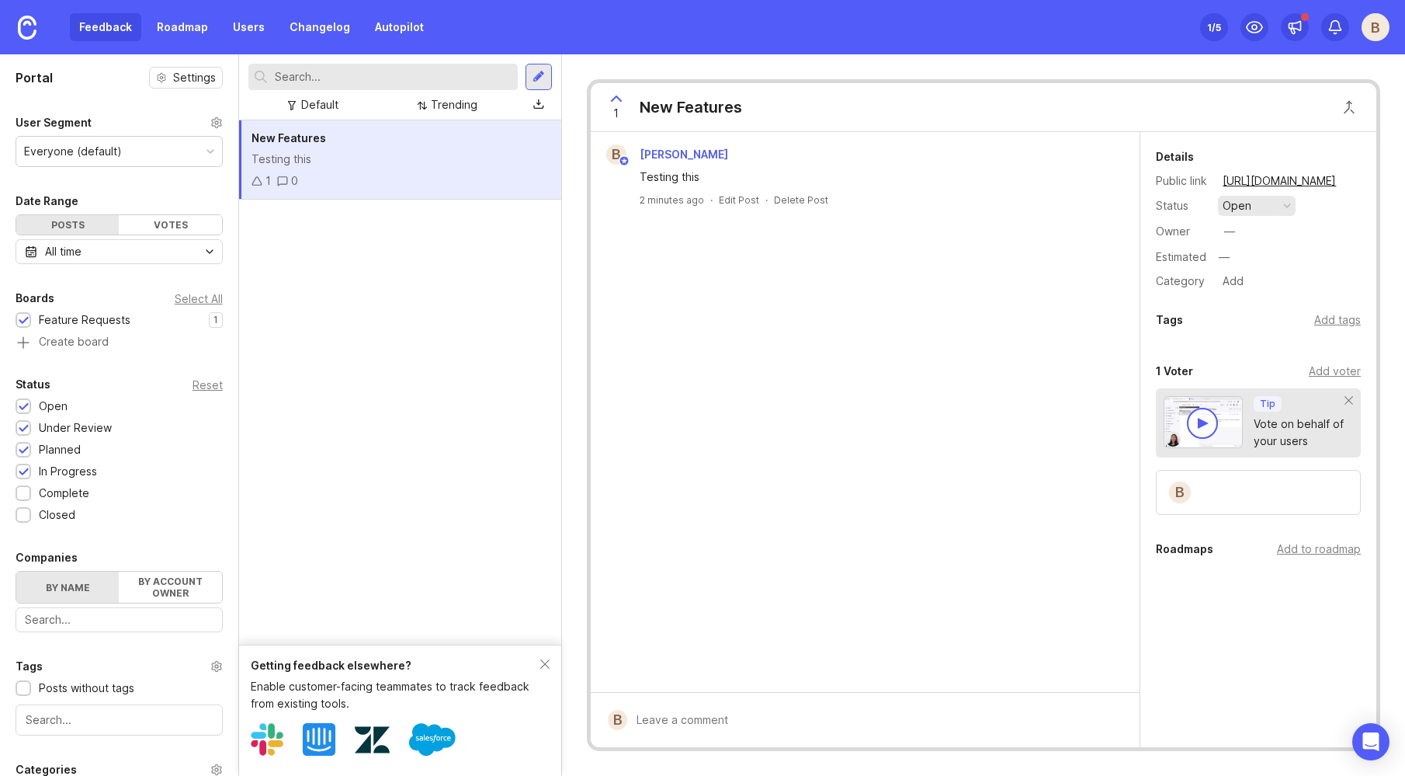
click at [1283, 204] on div "button" at bounding box center [1287, 206] width 8 height 8
click at [1267, 289] on div "planned" at bounding box center [1250, 290] width 49 height 13
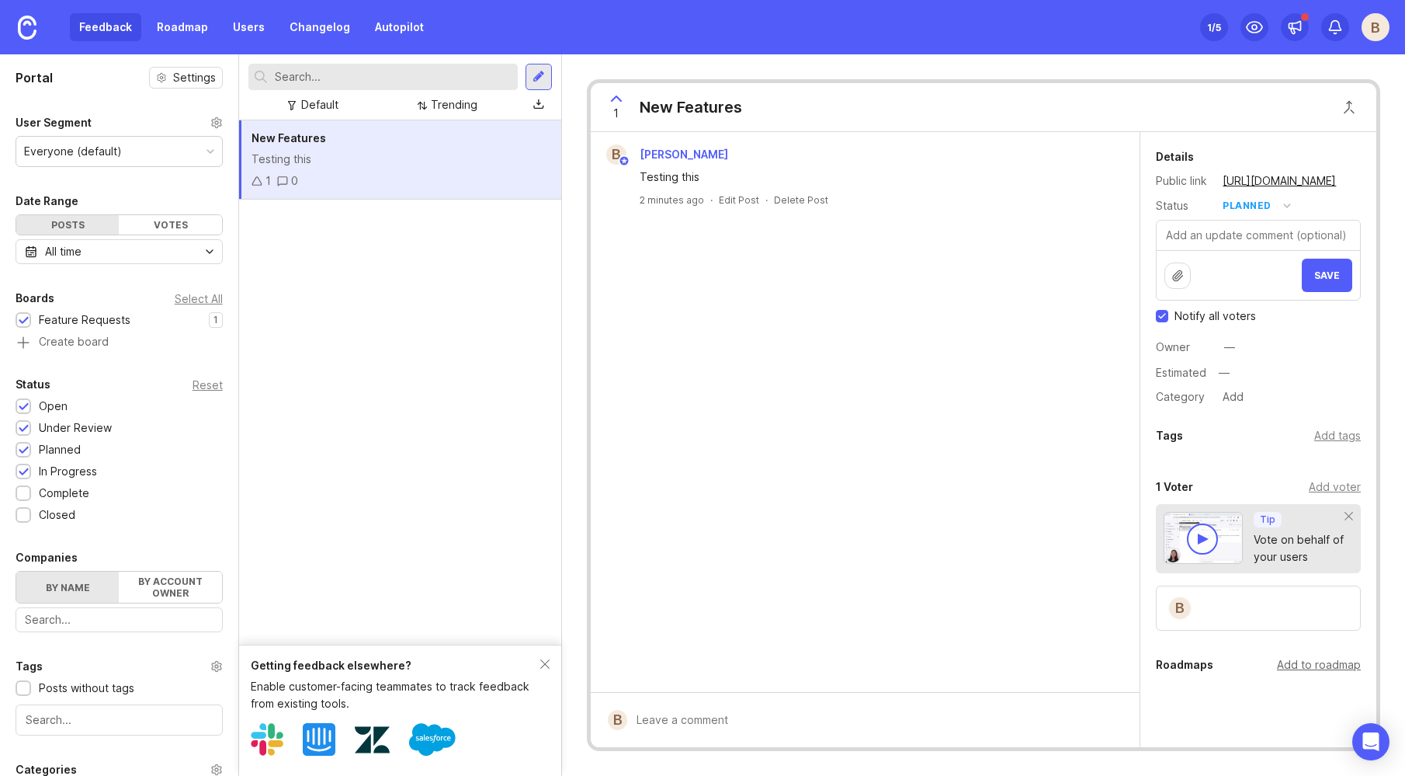
click at [1315, 665] on div "Add to roadmap" at bounding box center [1319, 664] width 84 height 17
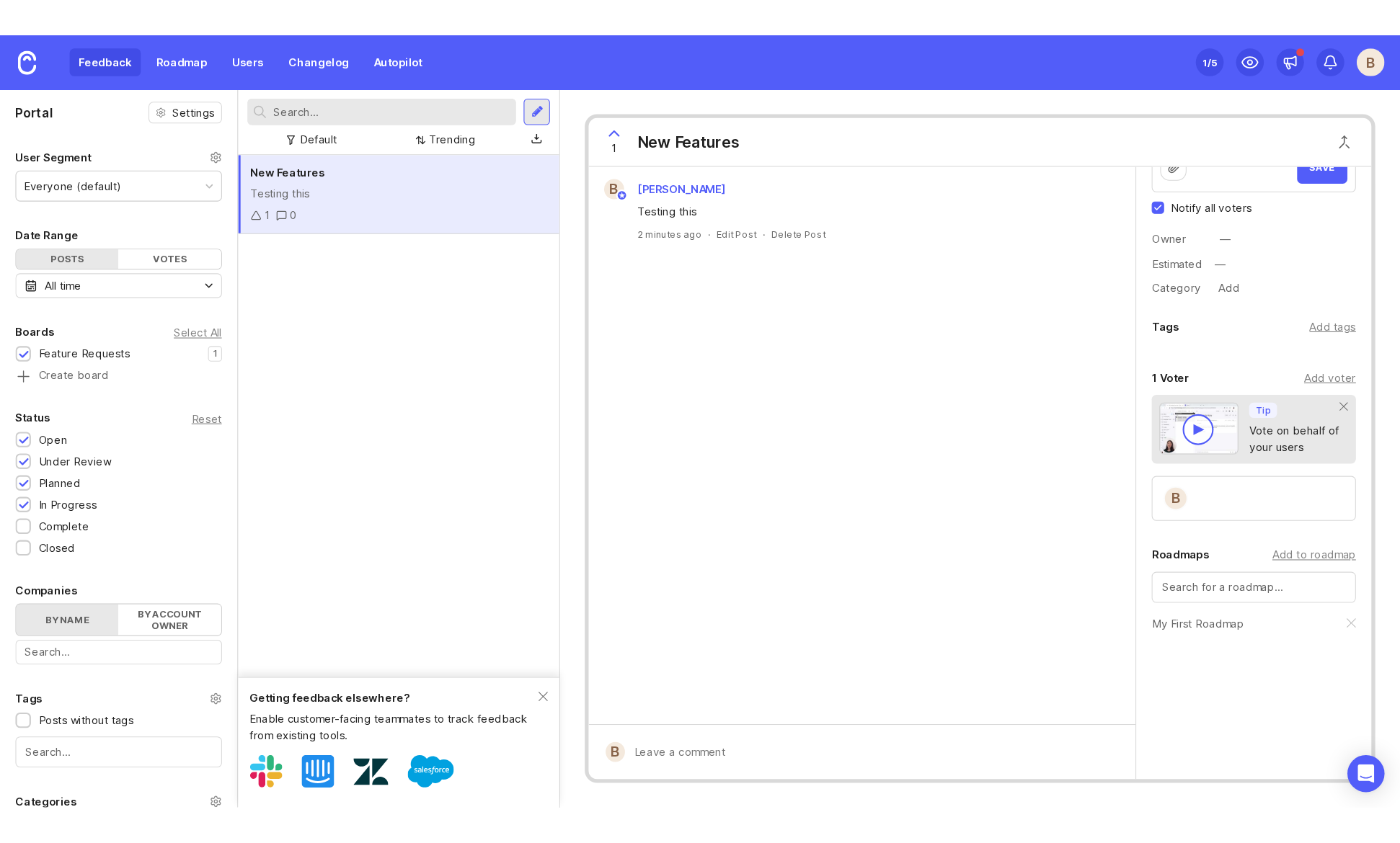
scroll to position [133, 0]
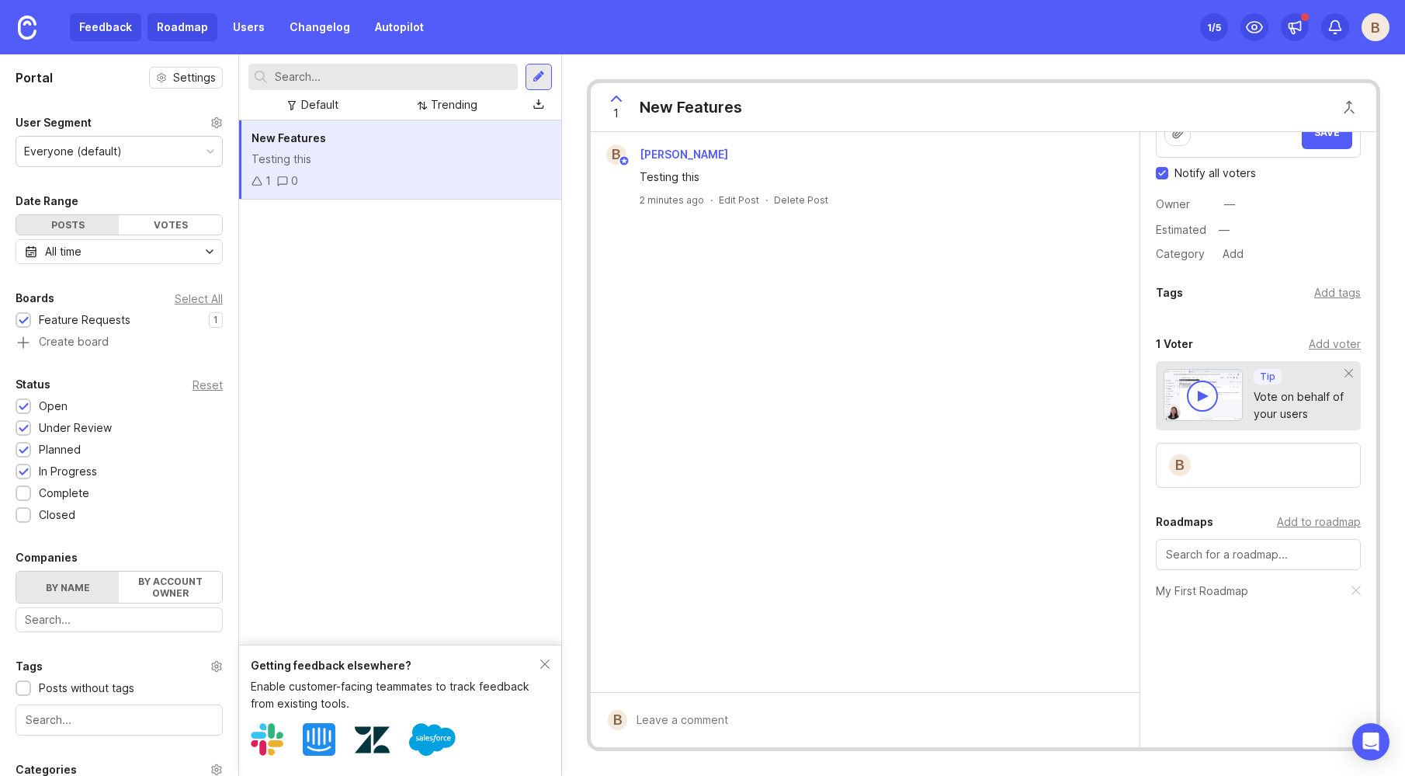
click at [177, 35] on link "Roadmap" at bounding box center [183, 27] width 70 height 28
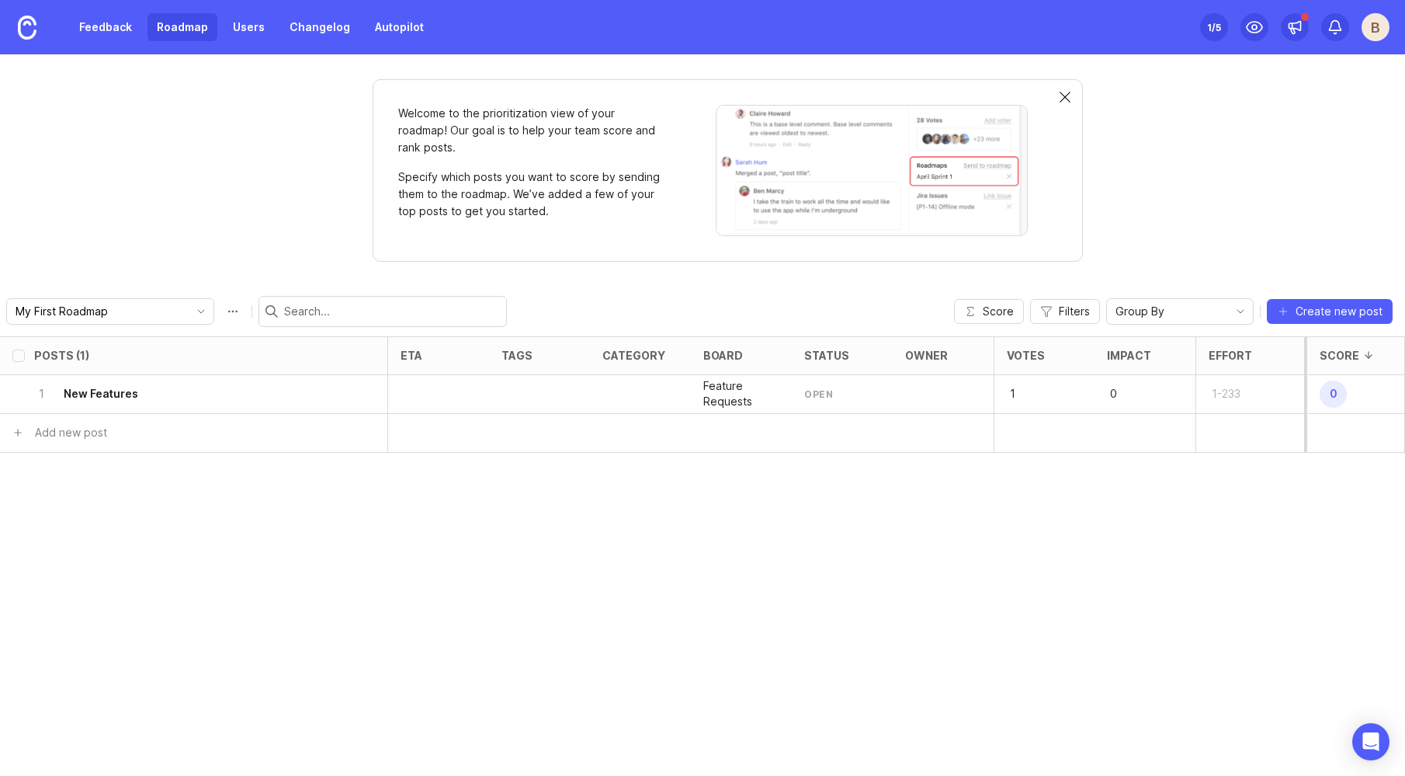
click at [1064, 96] on div at bounding box center [1065, 98] width 11 height 12
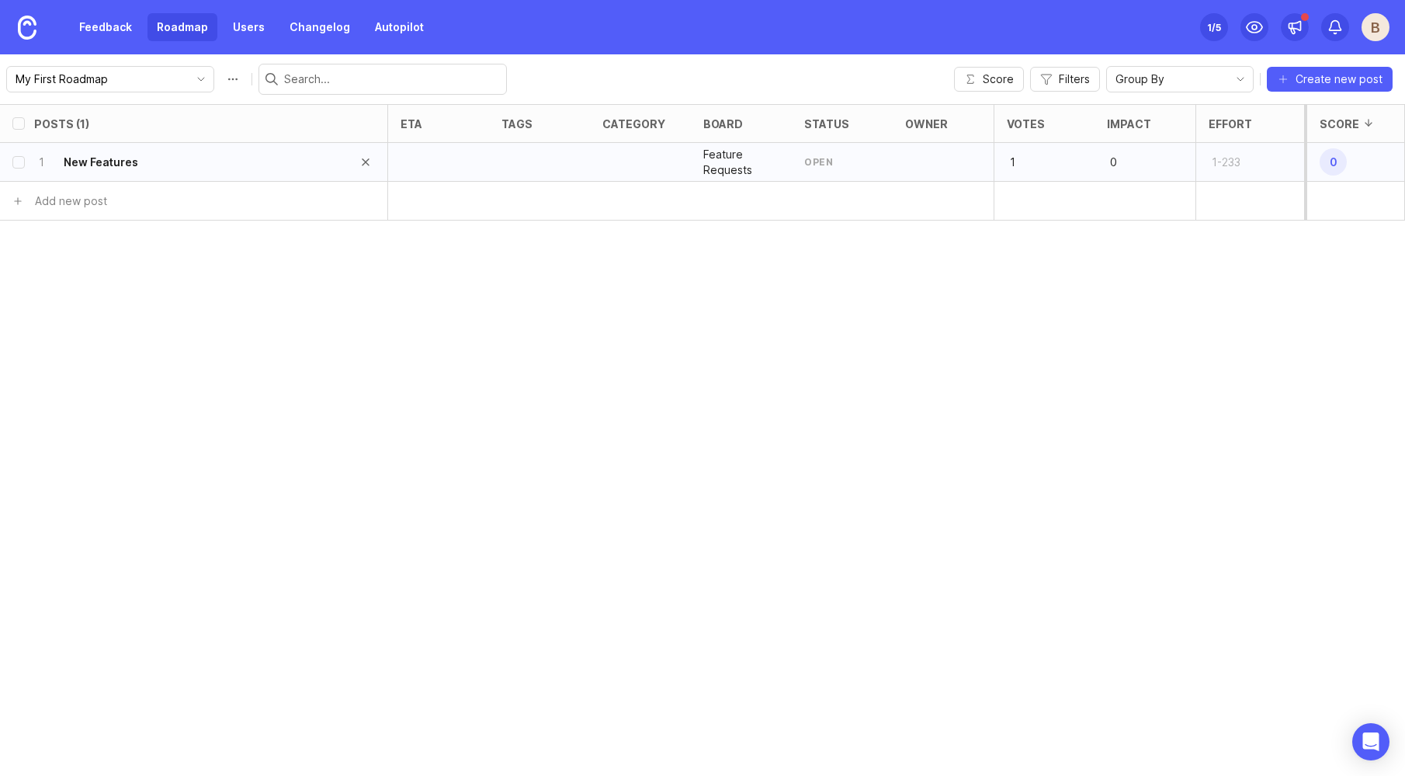
click at [147, 154] on div "1 New Features" at bounding box center [189, 162] width 310 height 38
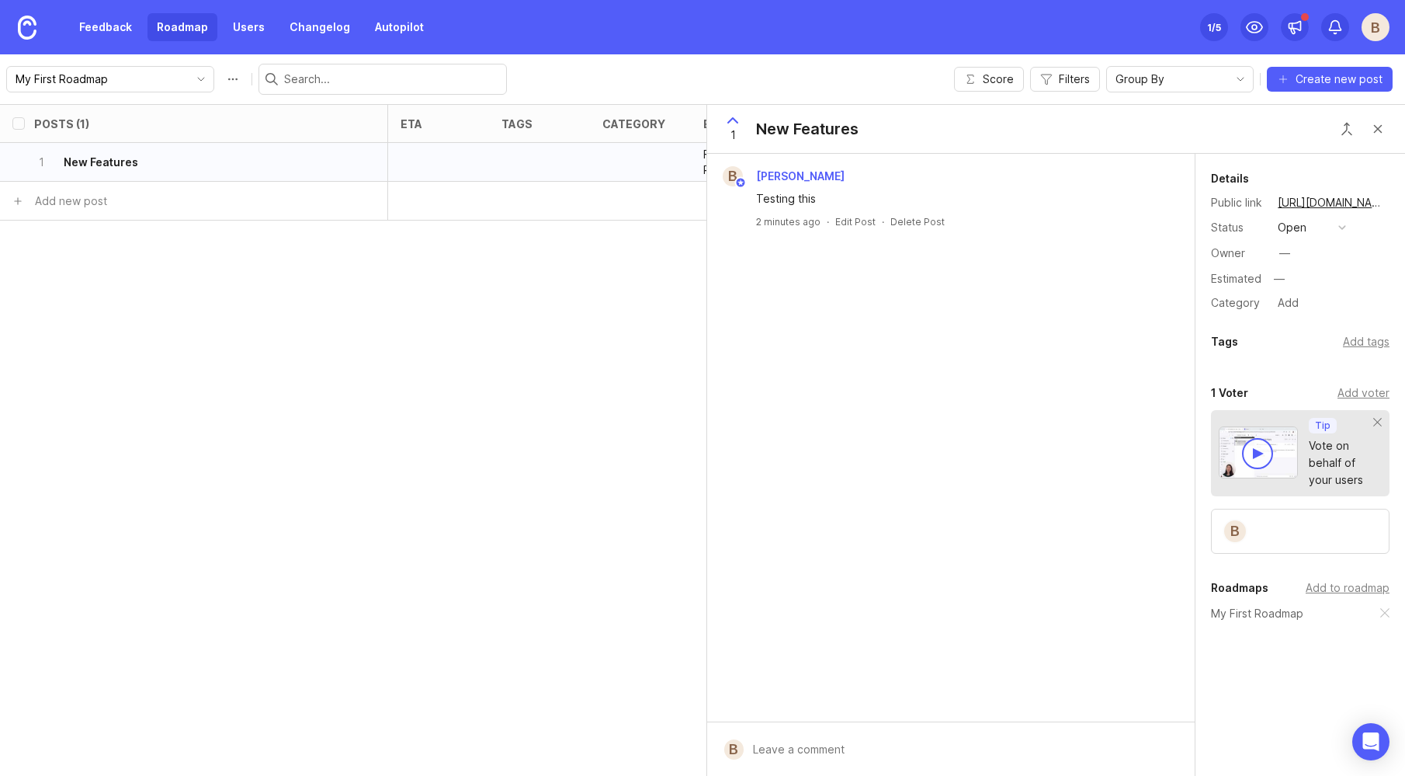
click at [735, 128] on span "1" at bounding box center [733, 135] width 5 height 17
click at [735, 128] on span "0" at bounding box center [733, 135] width 7 height 17
click at [727, 130] on div "1" at bounding box center [733, 129] width 30 height 40
click at [731, 131] on span "0" at bounding box center [733, 135] width 7 height 17
click at [1332, 465] on div "Vote on behalf of your users" at bounding box center [1341, 462] width 65 height 51
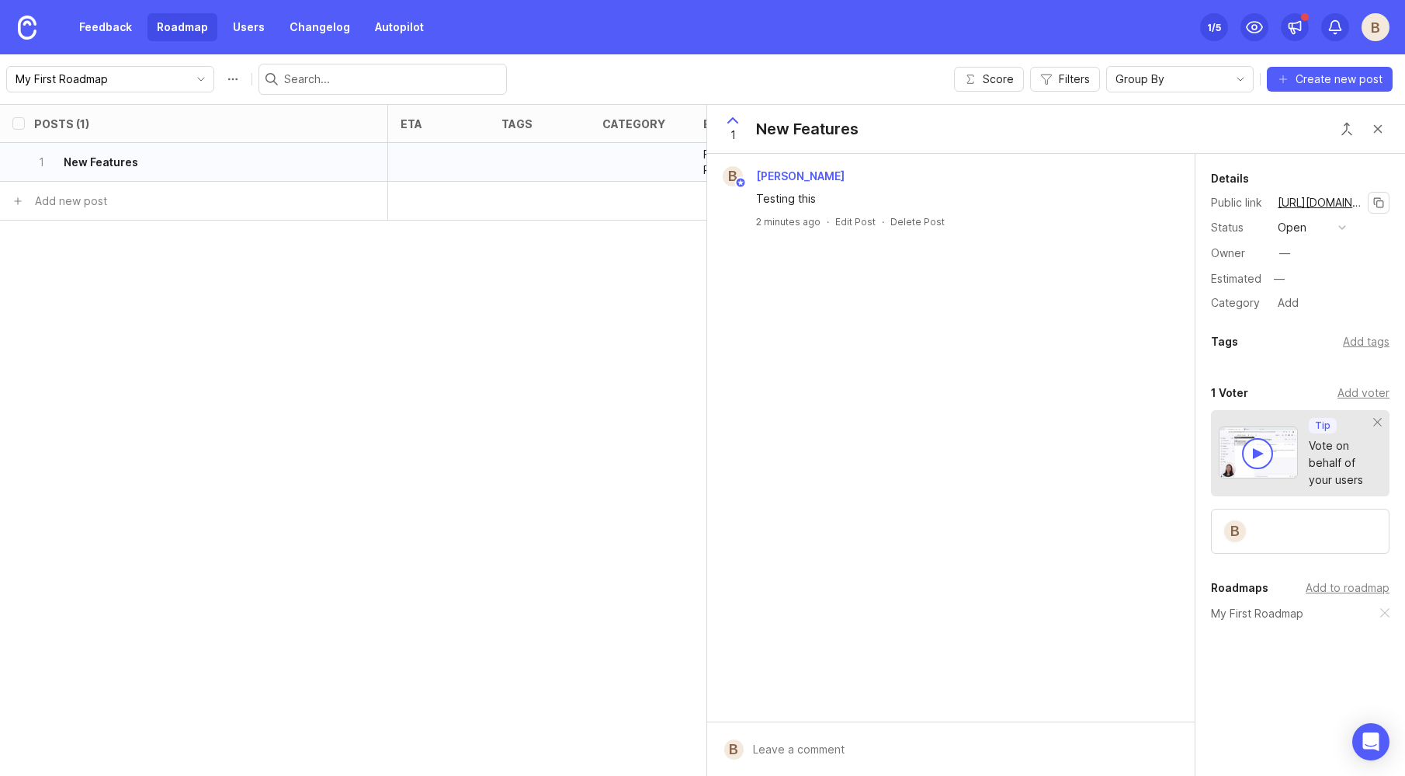
click at [1307, 204] on link "https://fieldwork.canny.io/feature-requests/p/new-features" at bounding box center [1320, 203] width 95 height 20
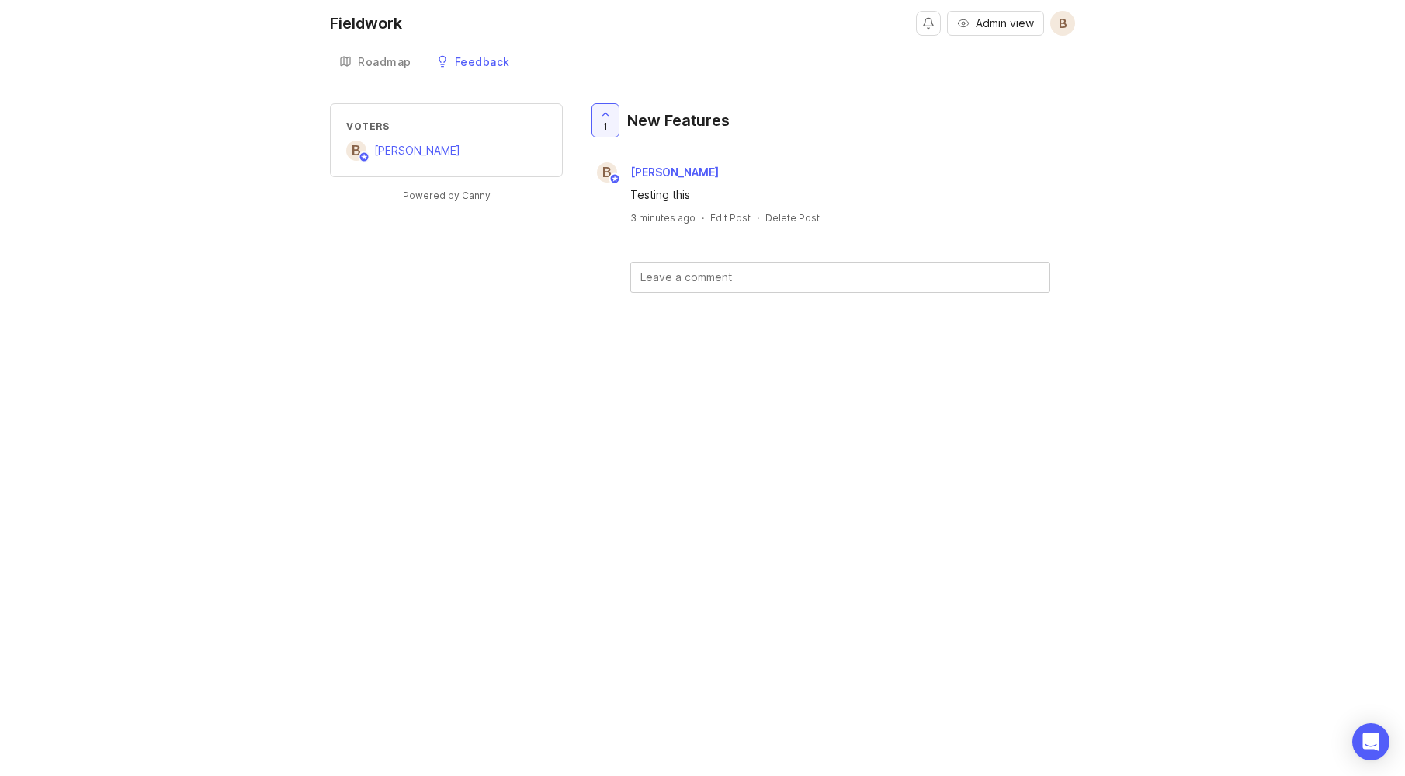
click at [497, 64] on div "Feedback" at bounding box center [482, 62] width 55 height 11
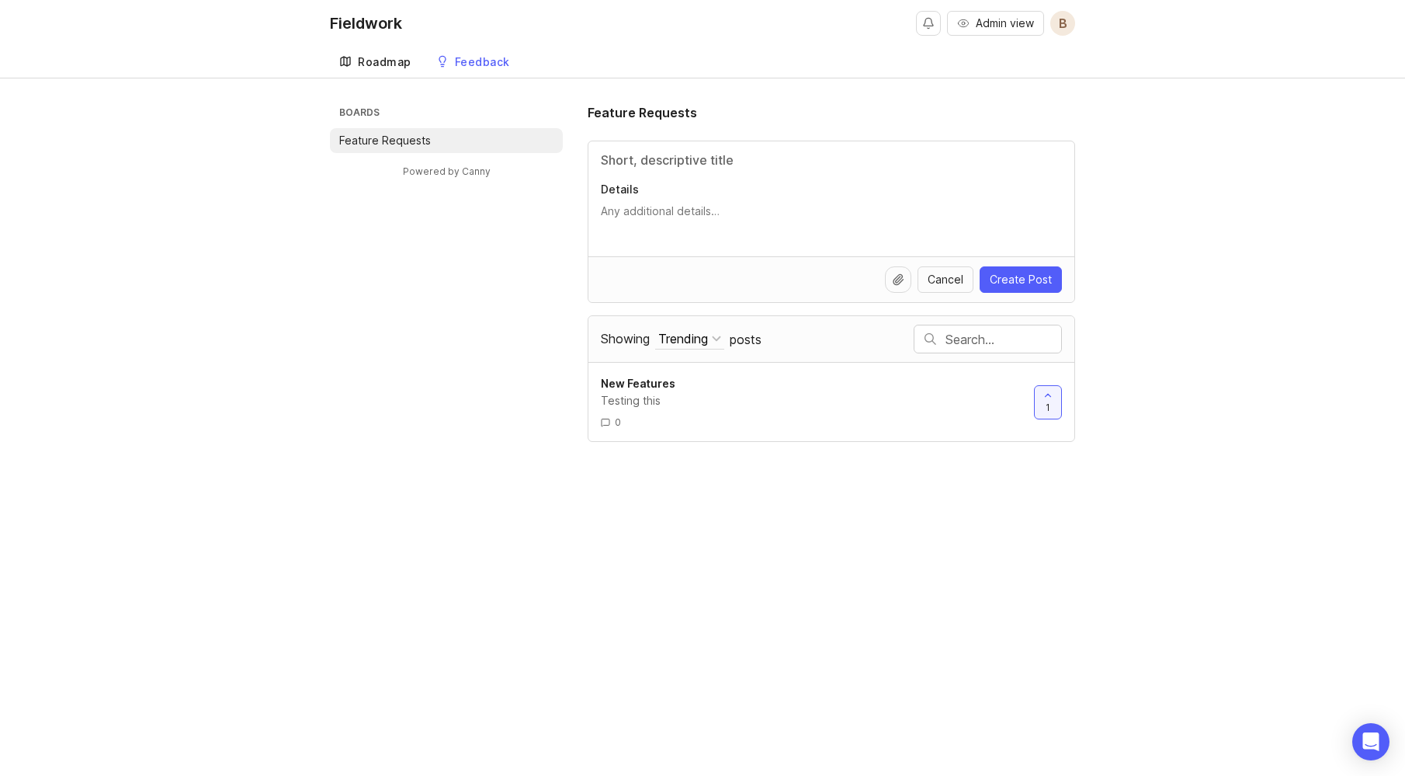
click at [380, 61] on div "Roadmap" at bounding box center [385, 62] width 54 height 11
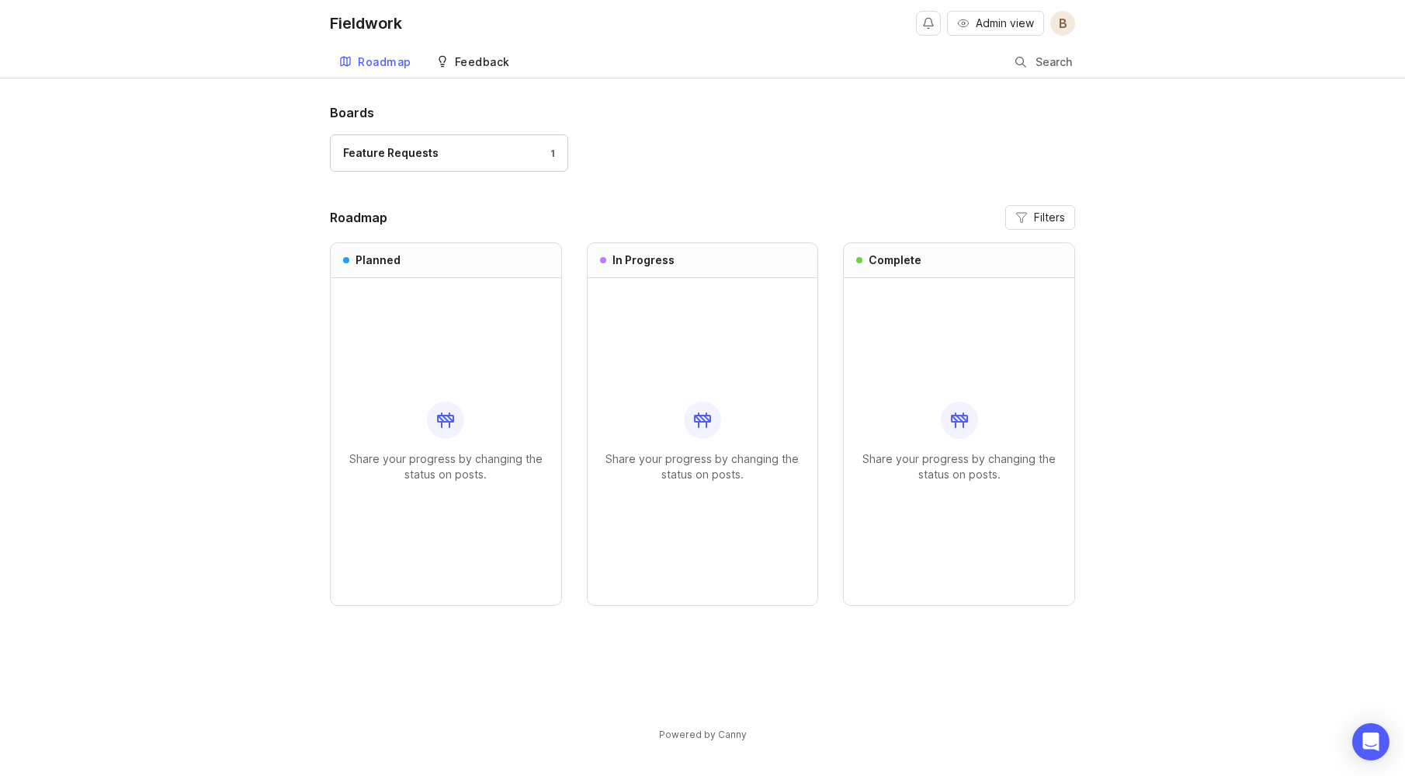
click at [473, 54] on link "Feedback" at bounding box center [473, 63] width 92 height 32
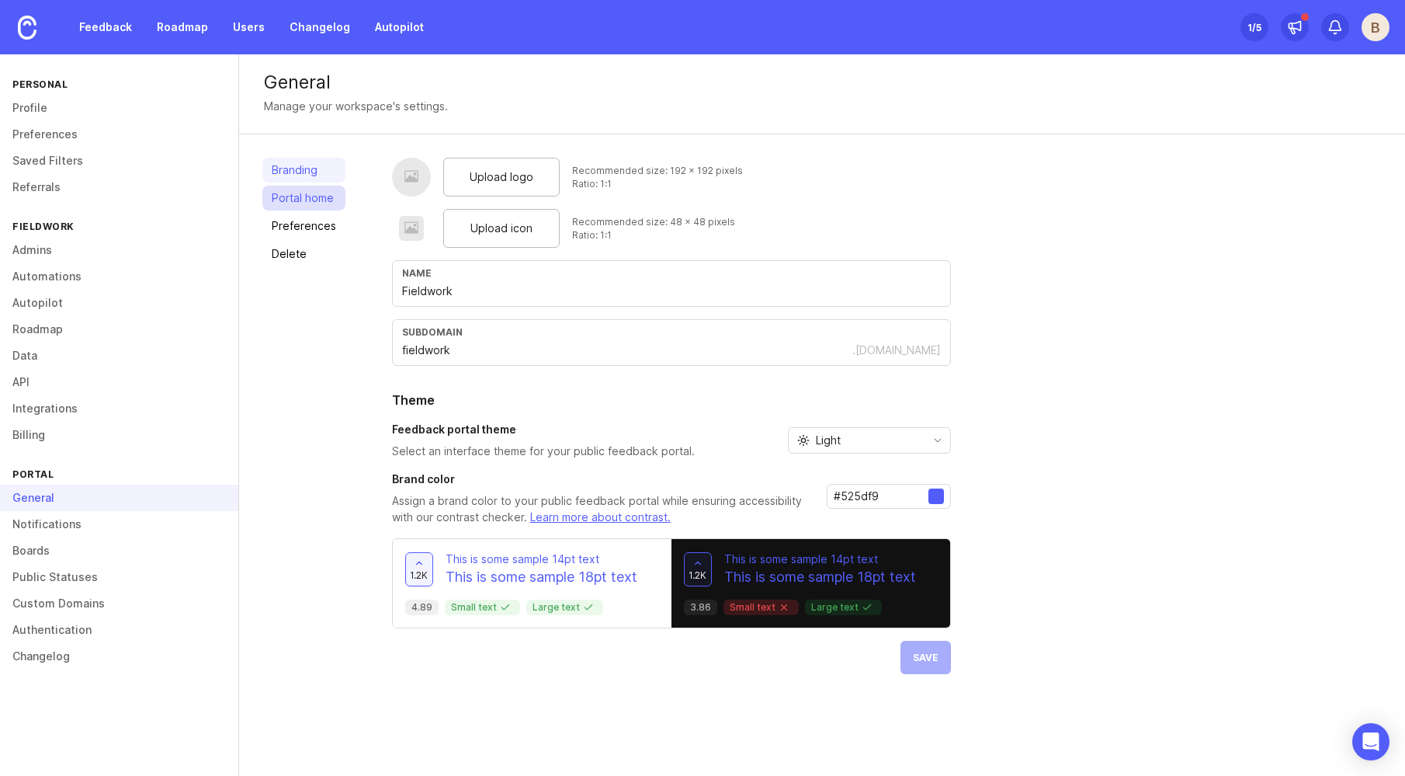
click at [305, 198] on link "Portal home" at bounding box center [303, 198] width 83 height 25
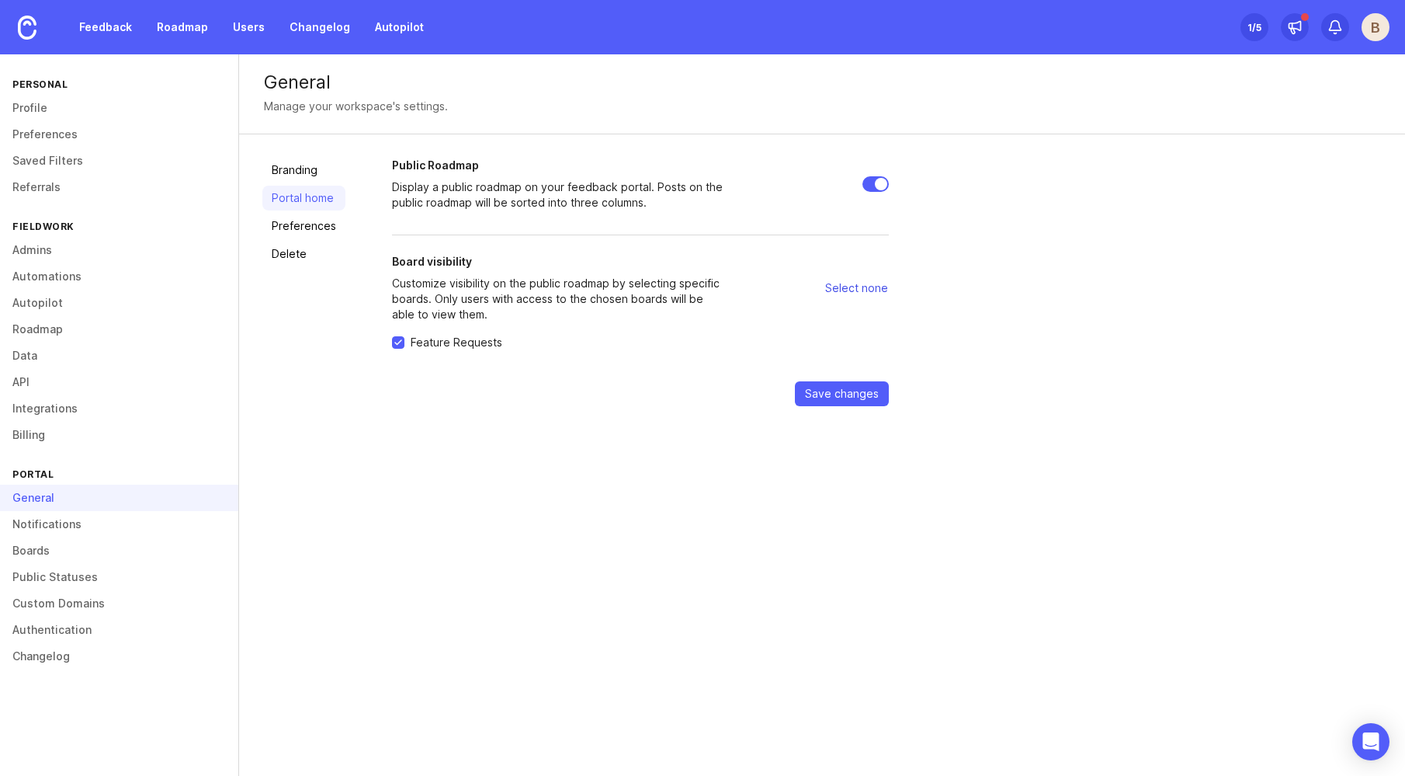
click at [856, 288] on span "Select none" at bounding box center [856, 288] width 63 height 16
click at [856, 288] on span "Select all" at bounding box center [864, 288] width 47 height 16
checkbox input "true"
click at [50, 630] on link "Authentication" at bounding box center [119, 629] width 238 height 26
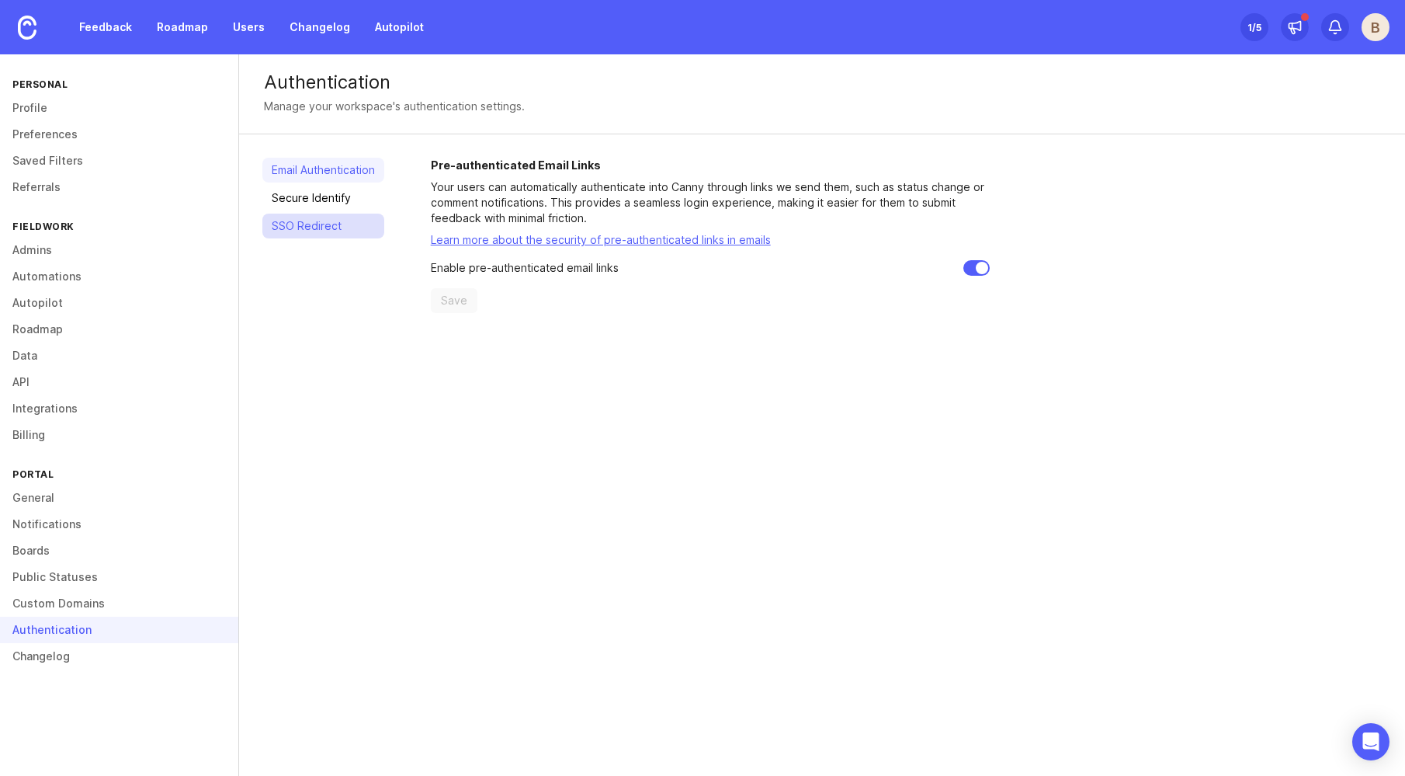
click at [305, 229] on link "SSO Redirect" at bounding box center [323, 226] width 122 height 25
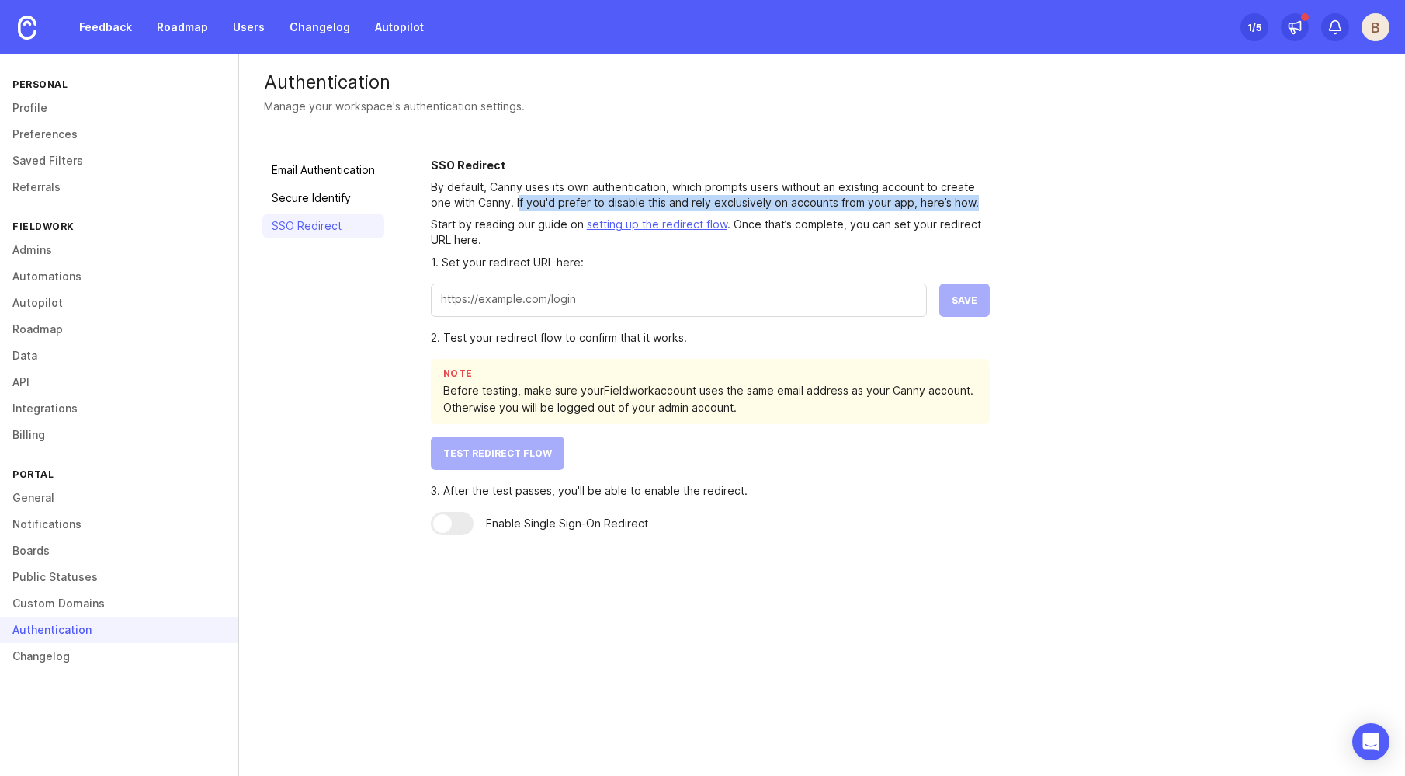
drag, startPoint x: 520, startPoint y: 204, endPoint x: 974, endPoint y: 205, distance: 453.4
click at [974, 205] on p "By default, Canny uses its own authentication, which prompts users without an e…" at bounding box center [710, 194] width 559 height 31
drag, startPoint x: 586, startPoint y: 393, endPoint x: 749, endPoint y: 410, distance: 163.9
click at [749, 410] on div "Before testing, make sure your Fieldwork account uses the same email address as…" at bounding box center [710, 399] width 534 height 34
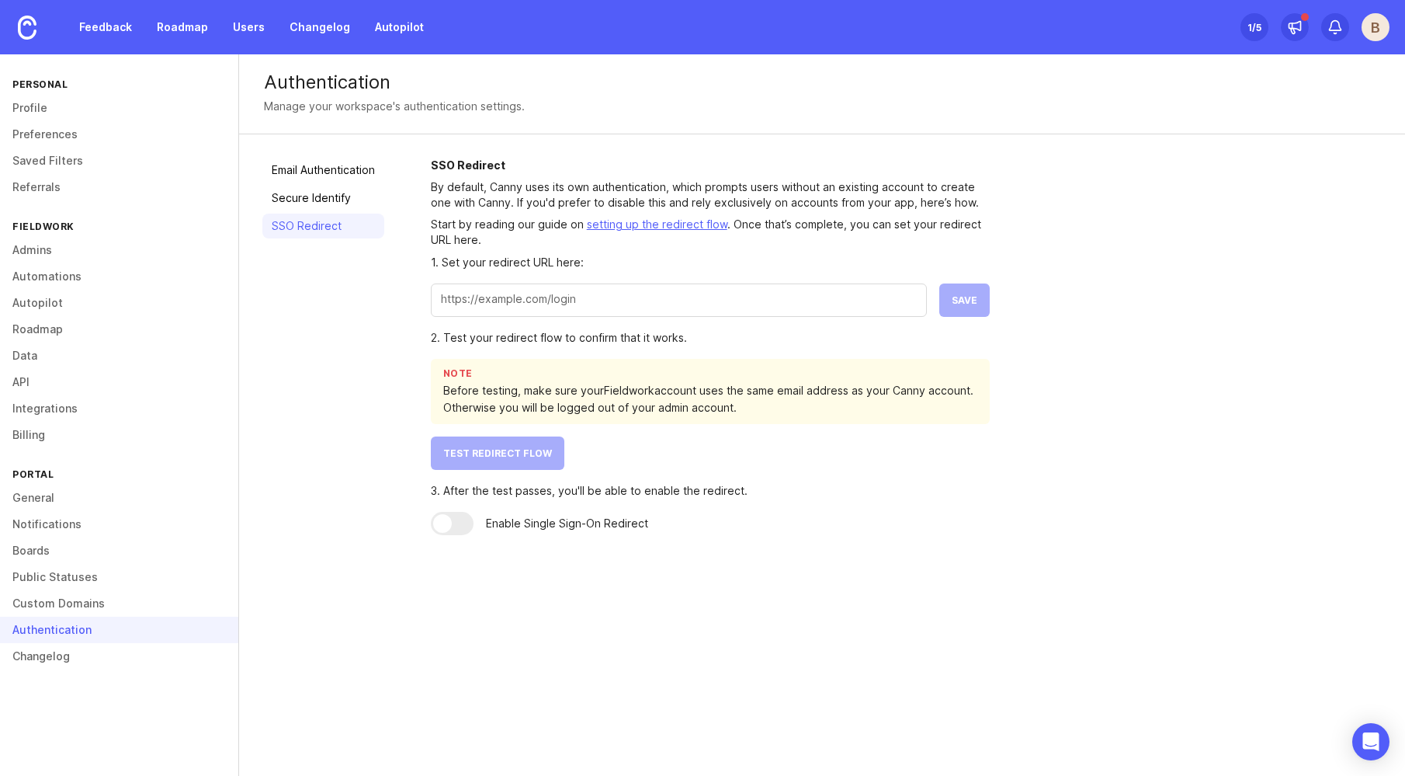
click at [749, 410] on div "Before testing, make sure your Fieldwork account uses the same email address as…" at bounding box center [710, 399] width 534 height 34
click at [114, 20] on link "Feedback" at bounding box center [105, 27] width 71 height 28
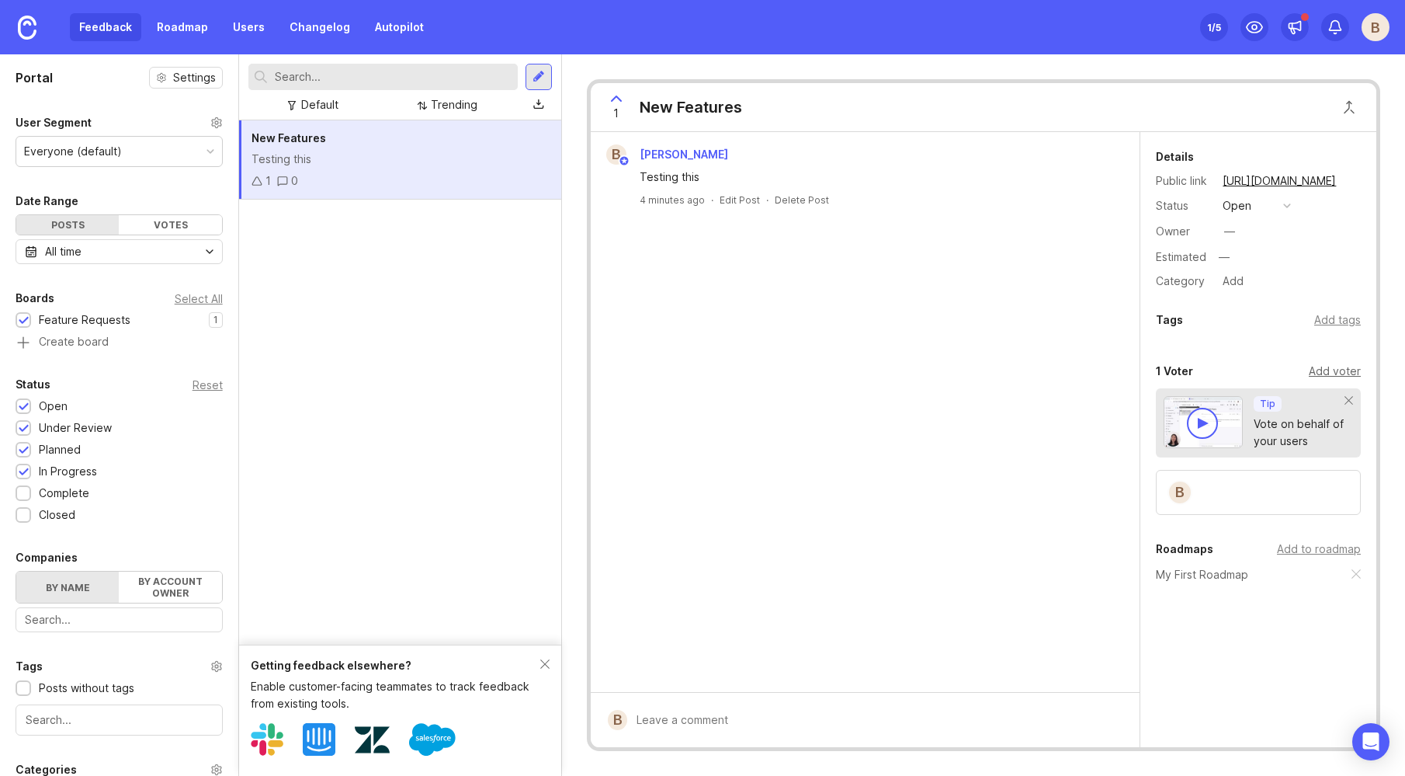
click at [1323, 368] on div "Add voter" at bounding box center [1335, 371] width 52 height 17
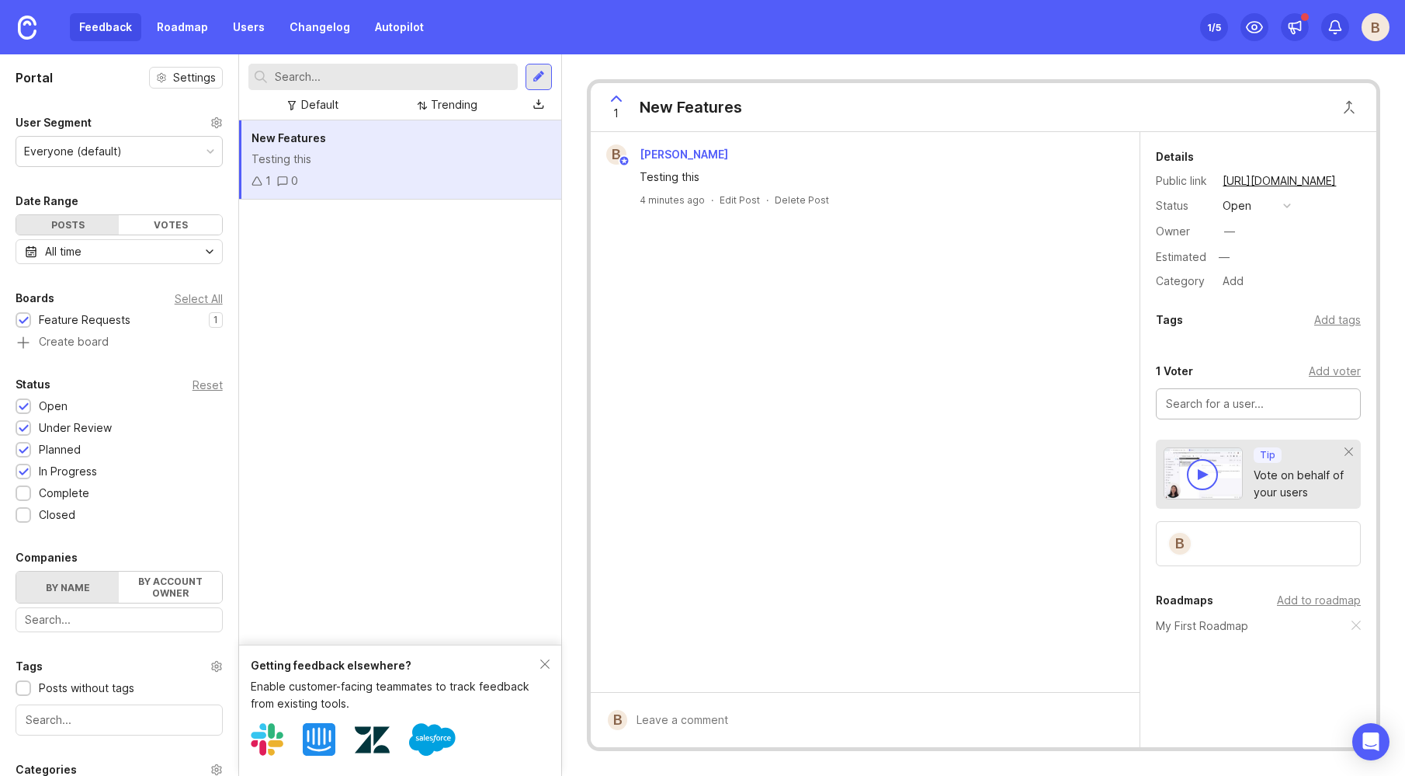
click at [1387, 370] on div "1 New Features B Beau O'Hara Testing this 4 minutes ago · Edit Post · Delete Po…" at bounding box center [983, 414] width 843 height 721
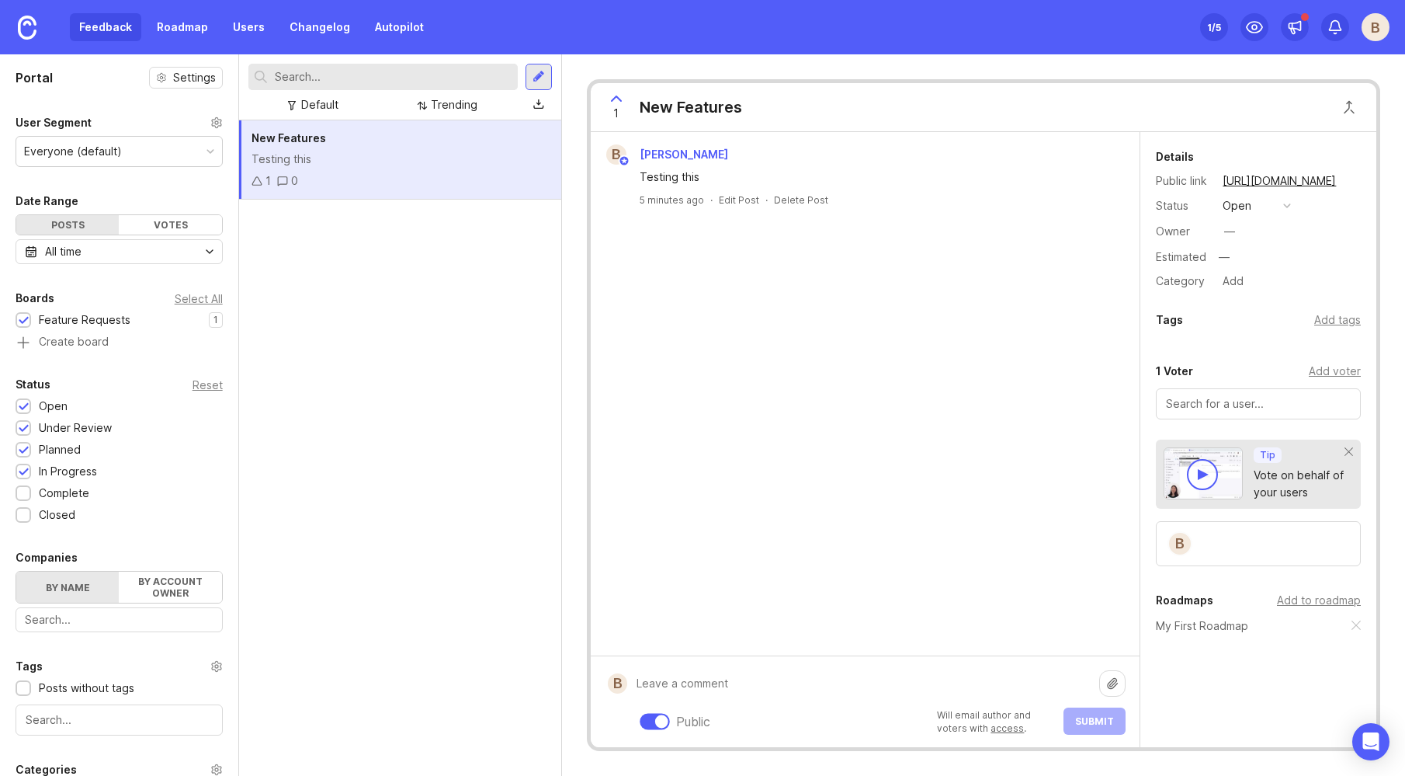
click at [708, 710] on div "Public Will email author and voters with access . Submit" at bounding box center [876, 701] width 498 height 66
click at [658, 723] on div at bounding box center [661, 720] width 13 height 13
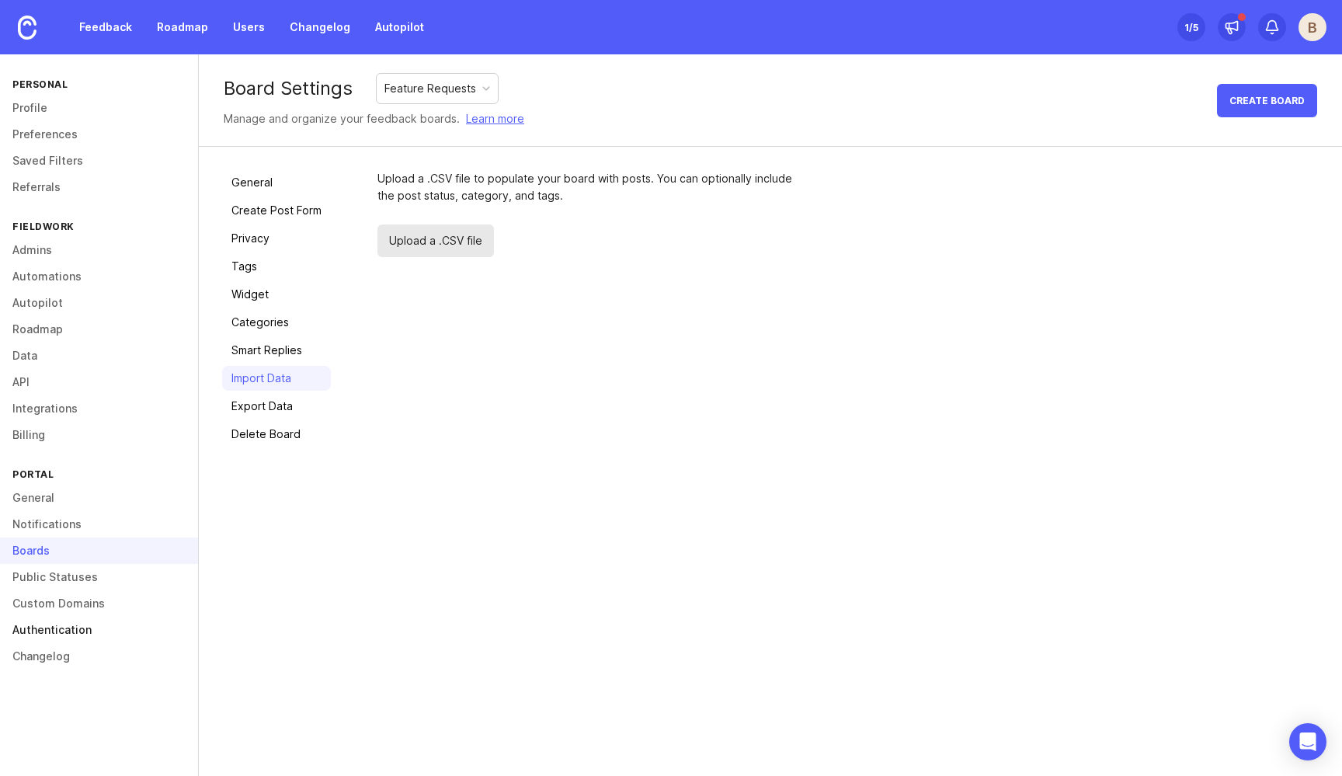
click at [82, 629] on link "Authentication" at bounding box center [99, 629] width 198 height 26
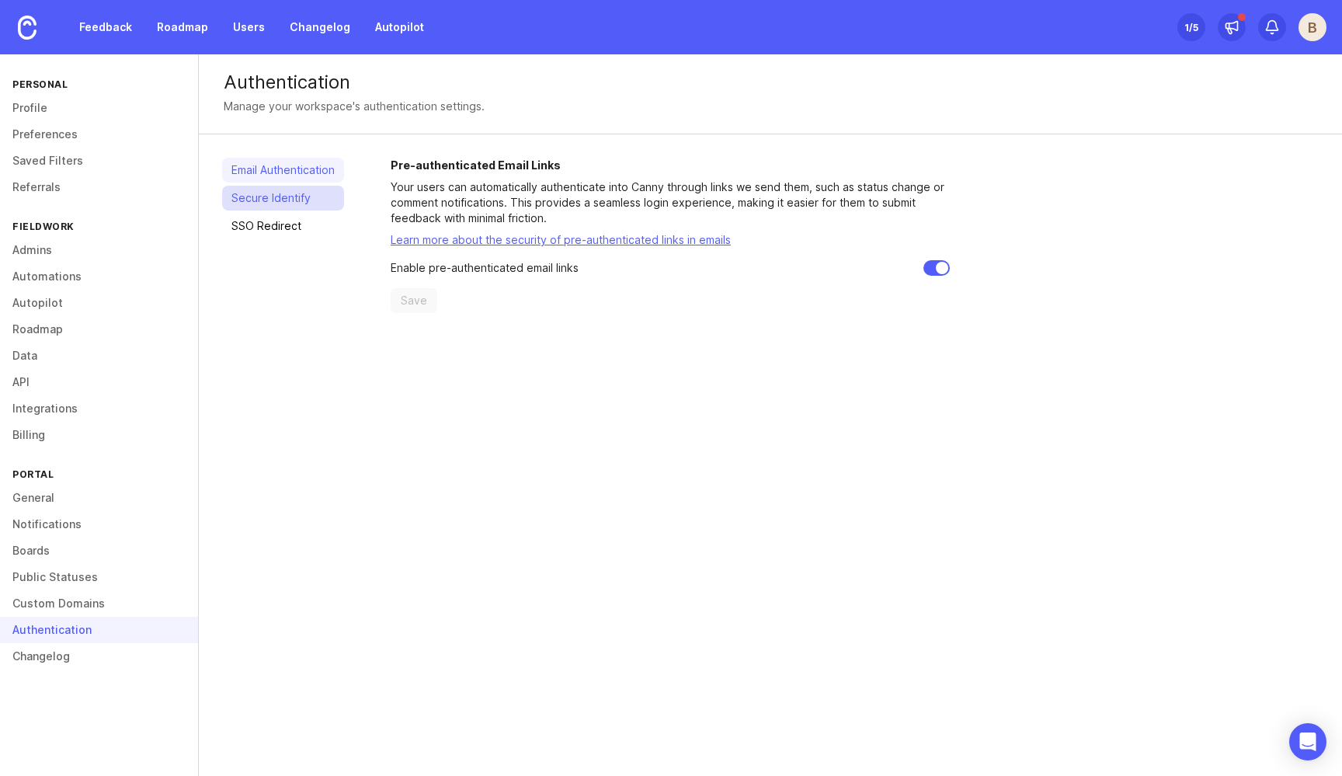
click at [281, 197] on link "Secure Identify" at bounding box center [283, 198] width 122 height 25
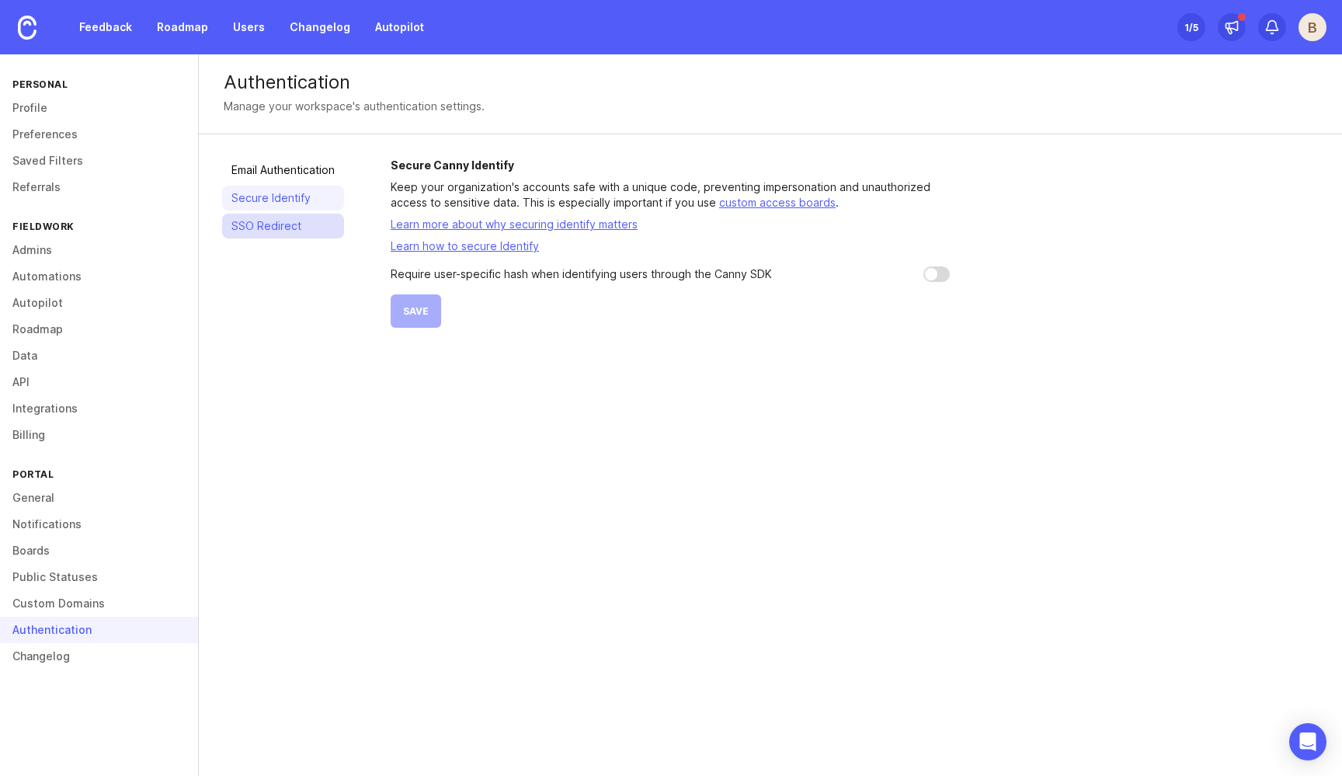
click at [282, 222] on link "SSO Redirect" at bounding box center [283, 226] width 122 height 25
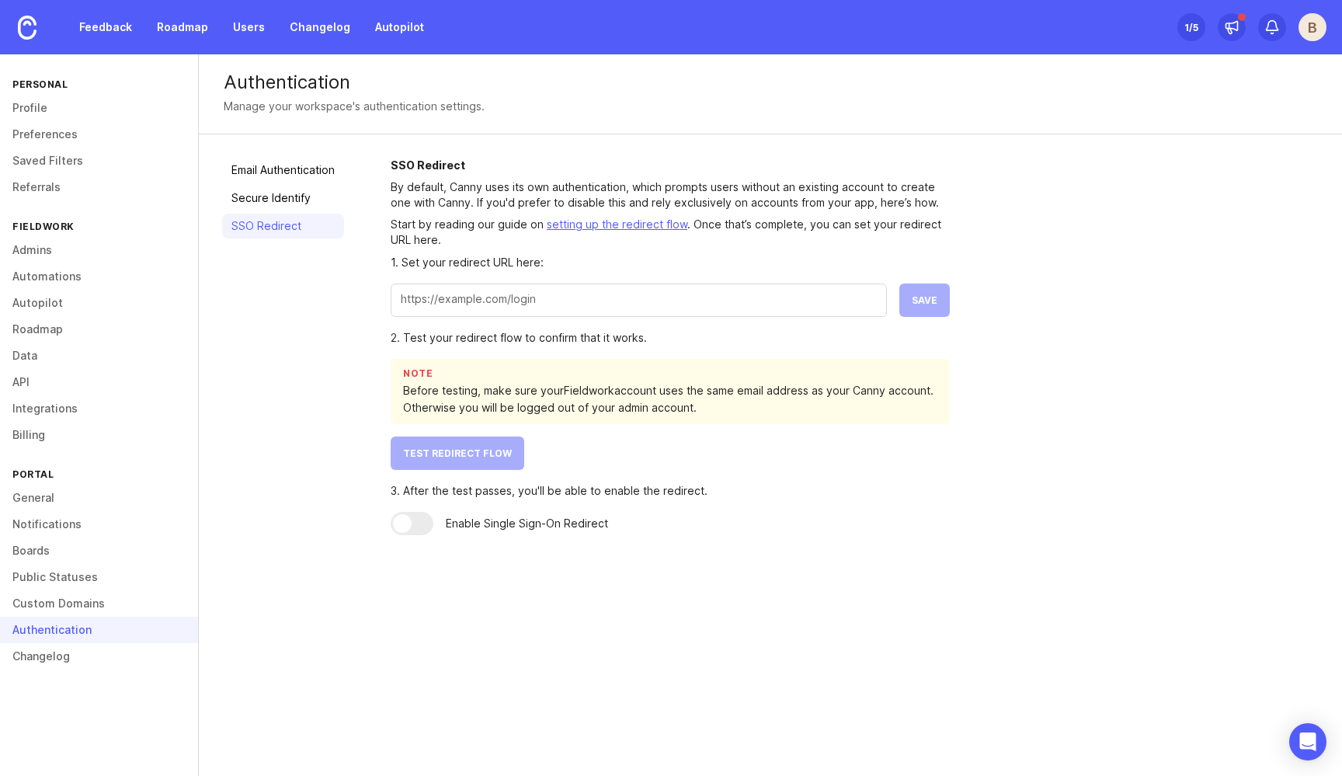
click at [611, 223] on link "setting up the redirect flow" at bounding box center [617, 223] width 141 height 13
click at [285, 200] on link "Secure Identify" at bounding box center [283, 198] width 122 height 25
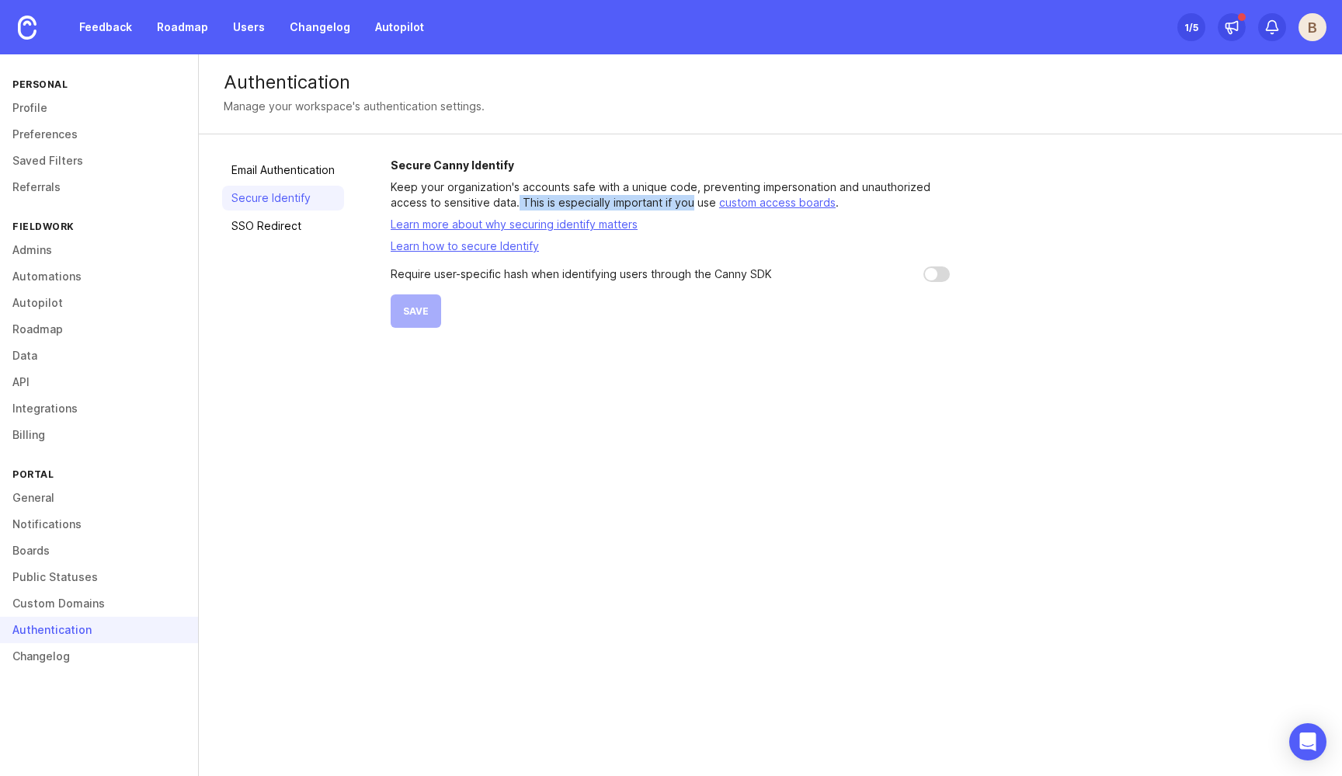
drag, startPoint x: 518, startPoint y: 205, endPoint x: 692, endPoint y: 207, distance: 173.9
click at [692, 207] on p "Keep your organization's accounts safe with a unique code, preventing impersona…" at bounding box center [670, 194] width 559 height 31
click at [491, 248] on link "Learn how to secure Identify" at bounding box center [465, 245] width 148 height 13
